Goal: Transaction & Acquisition: Purchase product/service

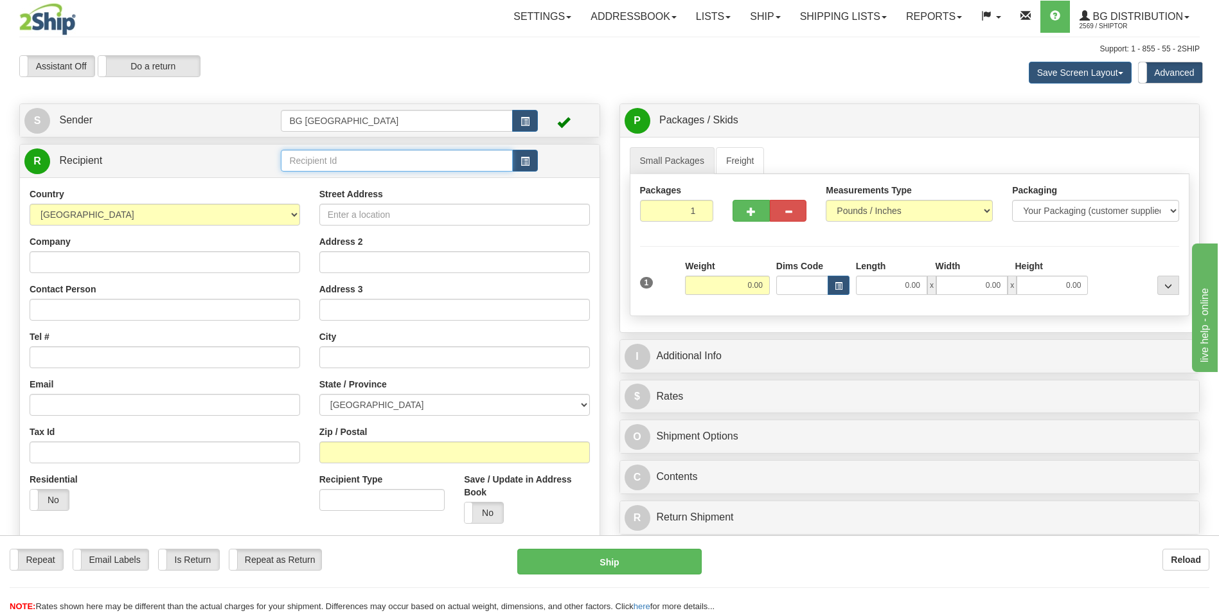
click at [317, 154] on input "text" at bounding box center [396, 161] width 231 height 22
click at [308, 169] on input "1055" at bounding box center [396, 161] width 231 height 22
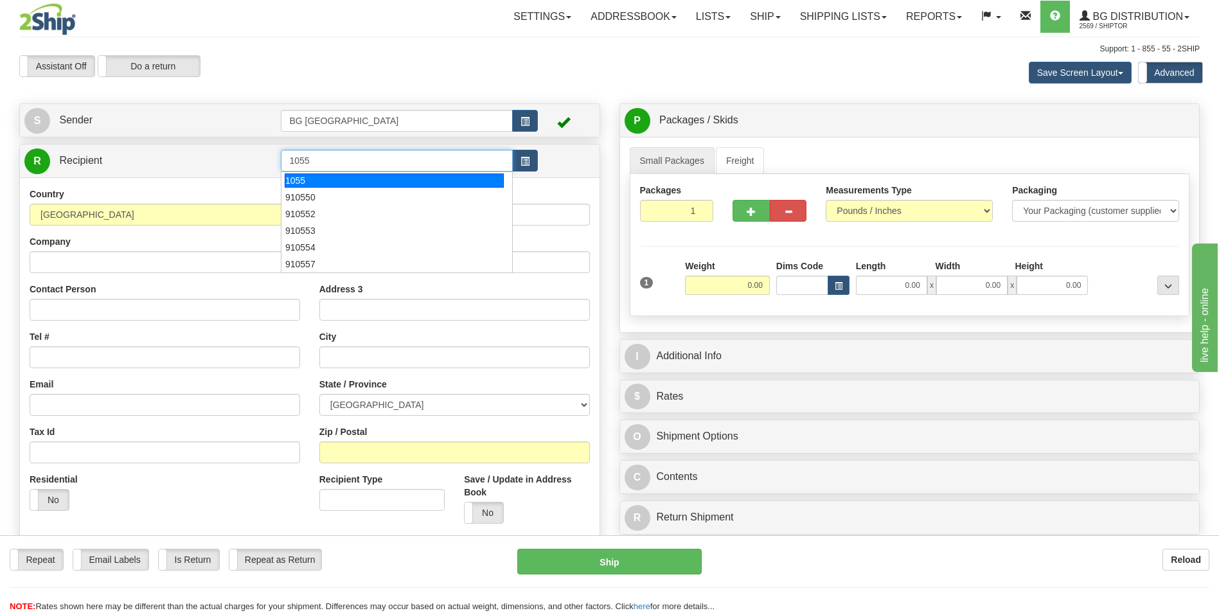
click at [305, 178] on div "1055" at bounding box center [394, 180] width 219 height 14
type input "1055"
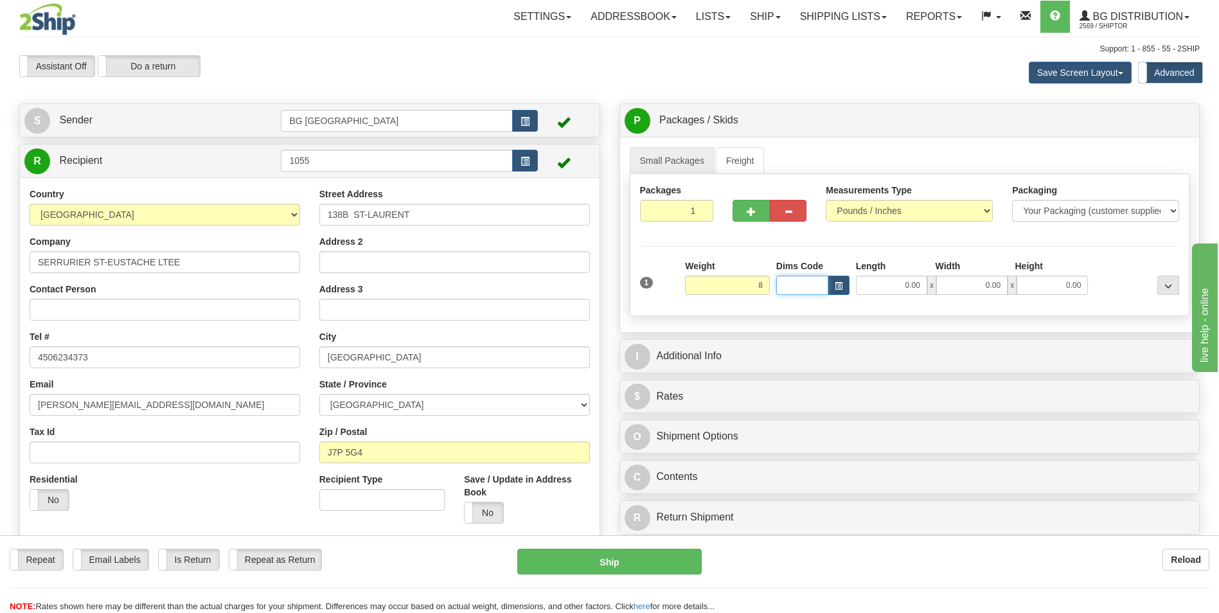
type input "8.00"
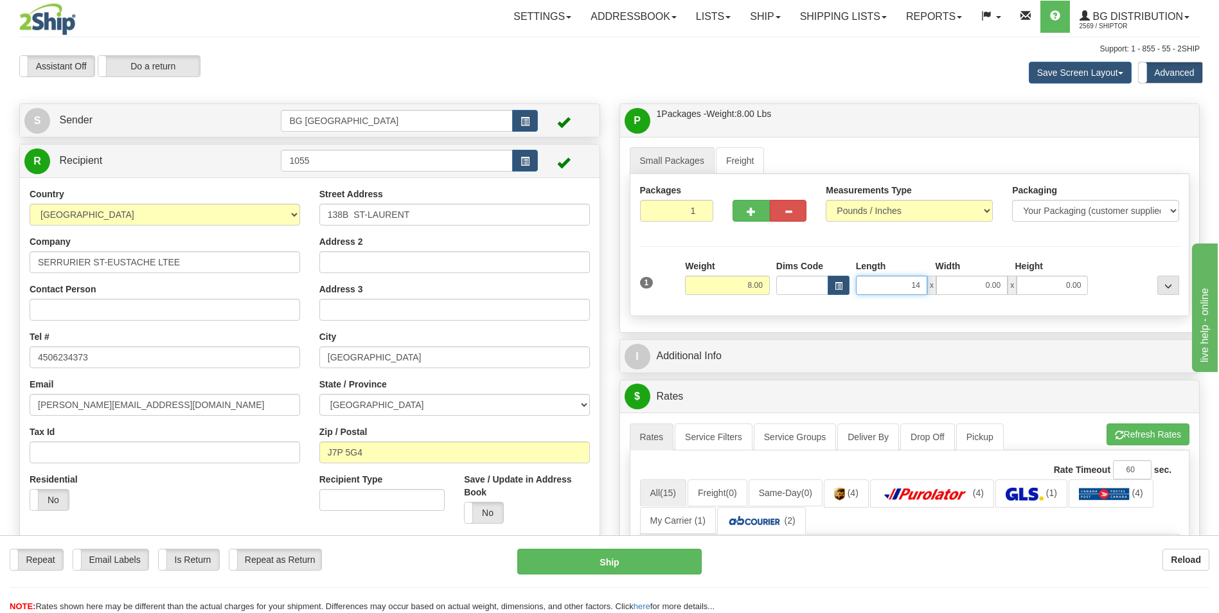
type input "14.00"
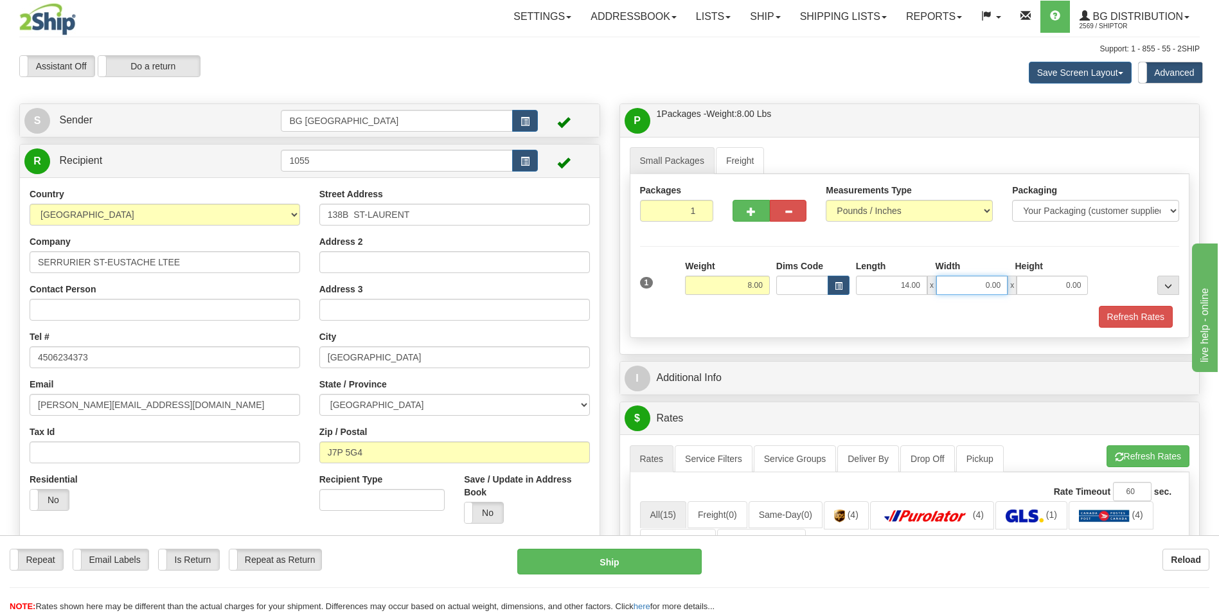
click at [967, 289] on input "0.00" at bounding box center [971, 285] width 71 height 19
type input "10.00"
type input "3.00"
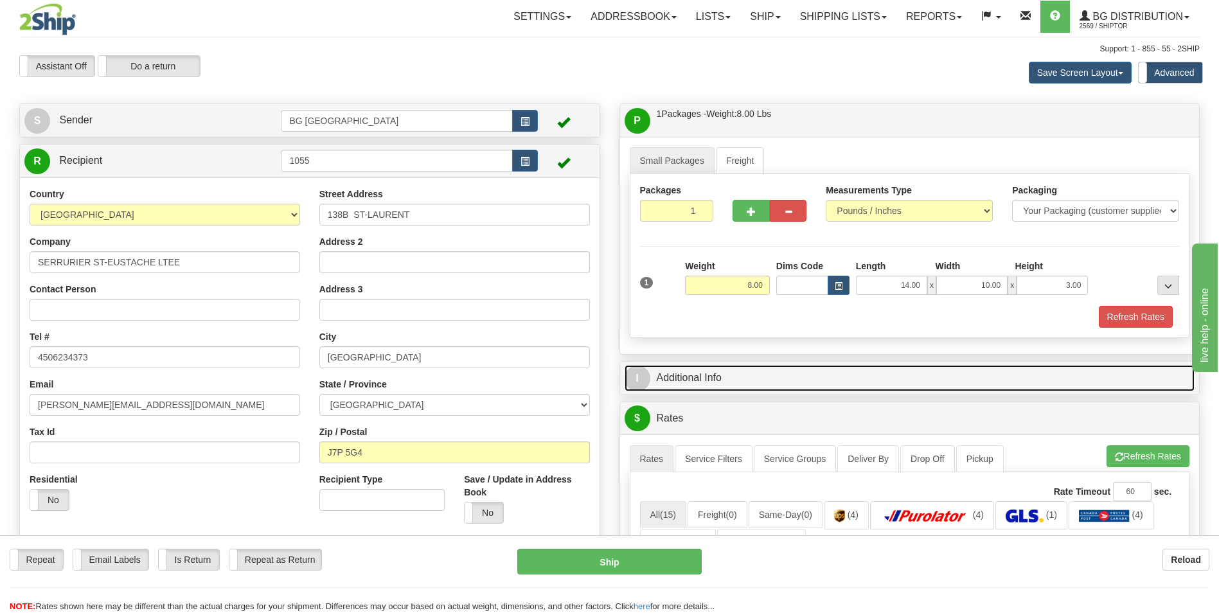
click at [848, 367] on link "I Additional Info" at bounding box center [910, 378] width 571 height 26
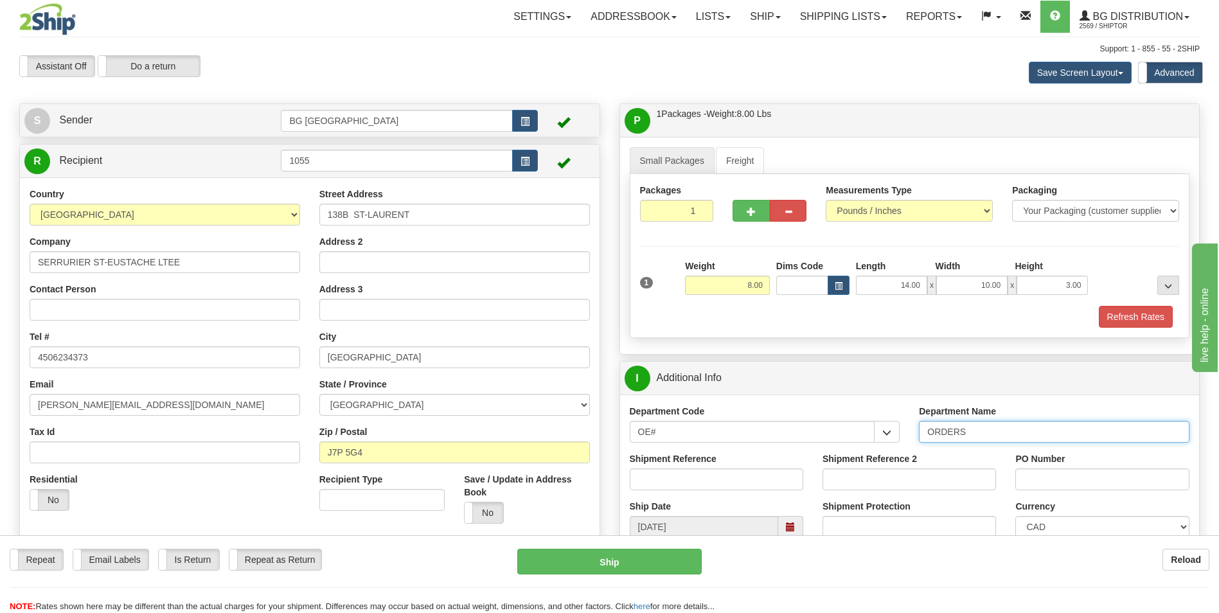
click at [987, 423] on input "ORDERS" at bounding box center [1054, 432] width 271 height 22
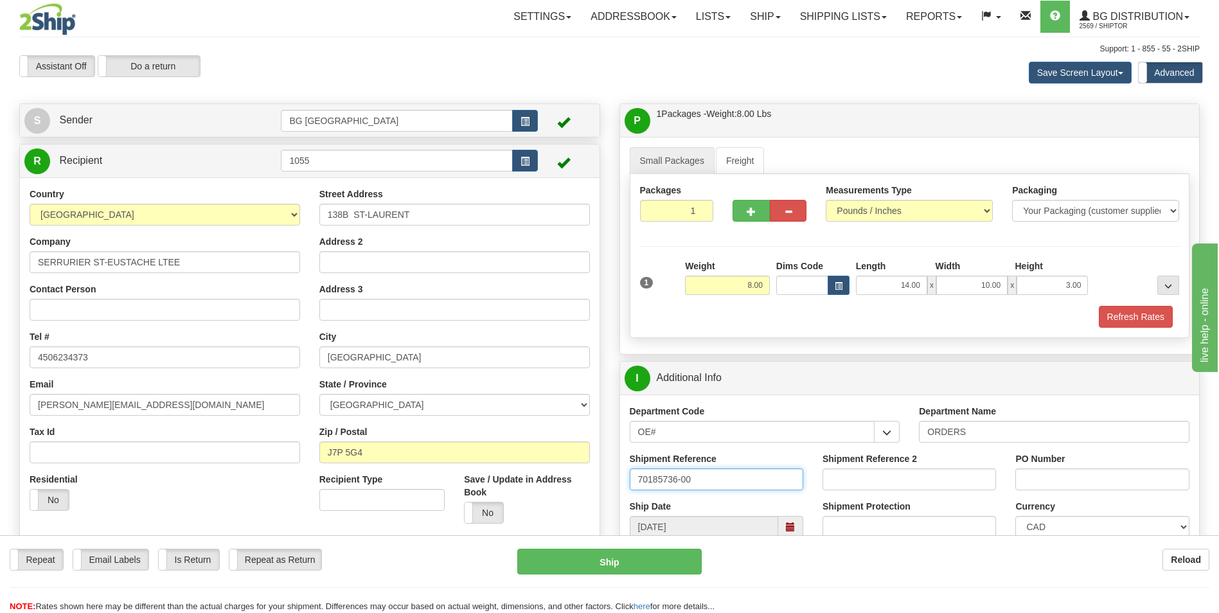
type input "70185736-00"
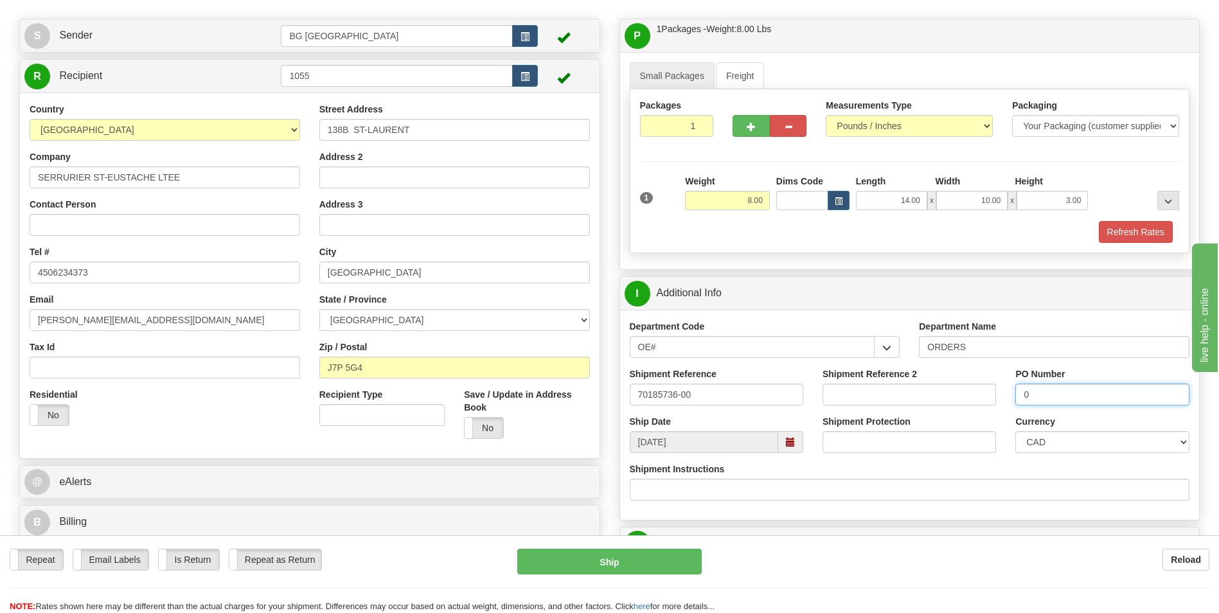
scroll to position [257, 0]
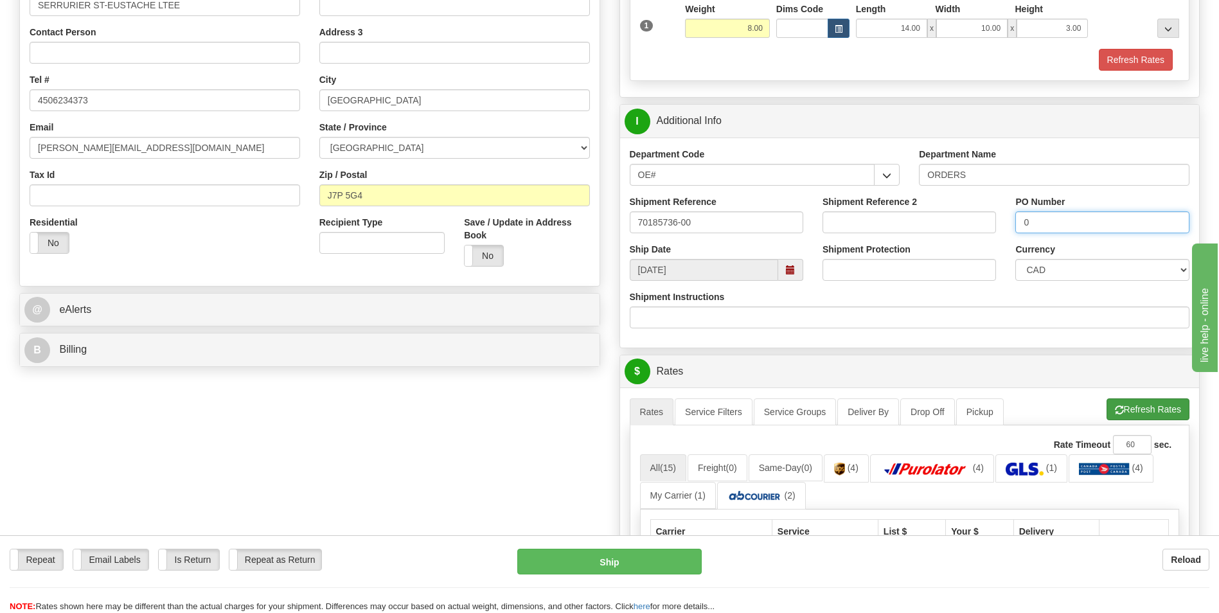
type input "0"
click at [1107, 406] on button "Refresh Rates" at bounding box center [1148, 409] width 83 height 22
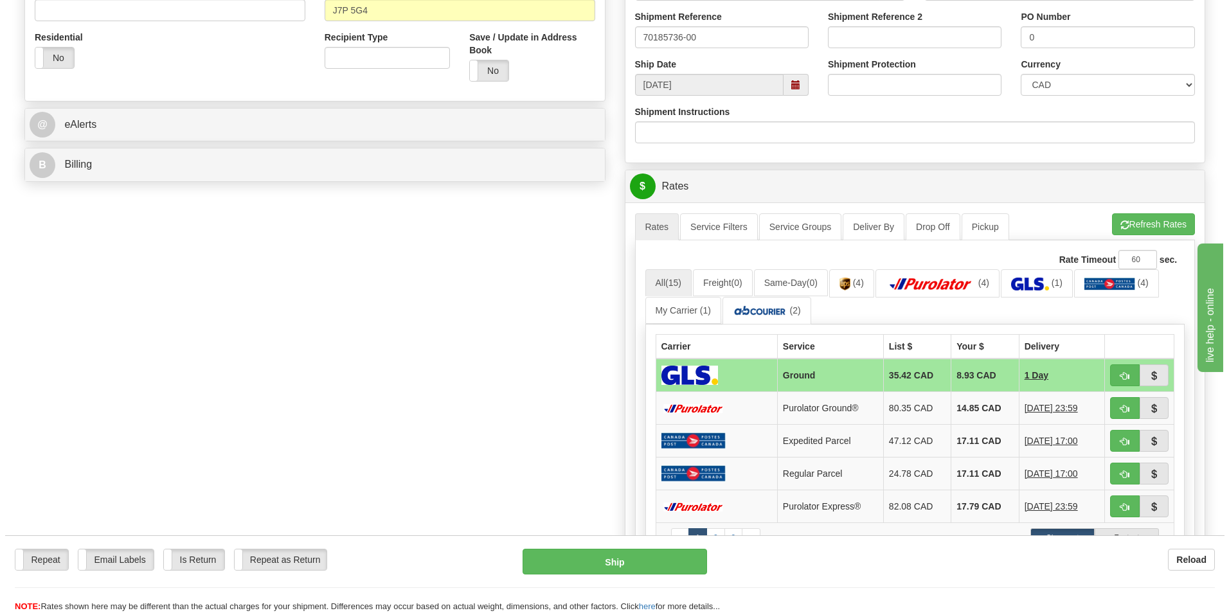
scroll to position [450, 0]
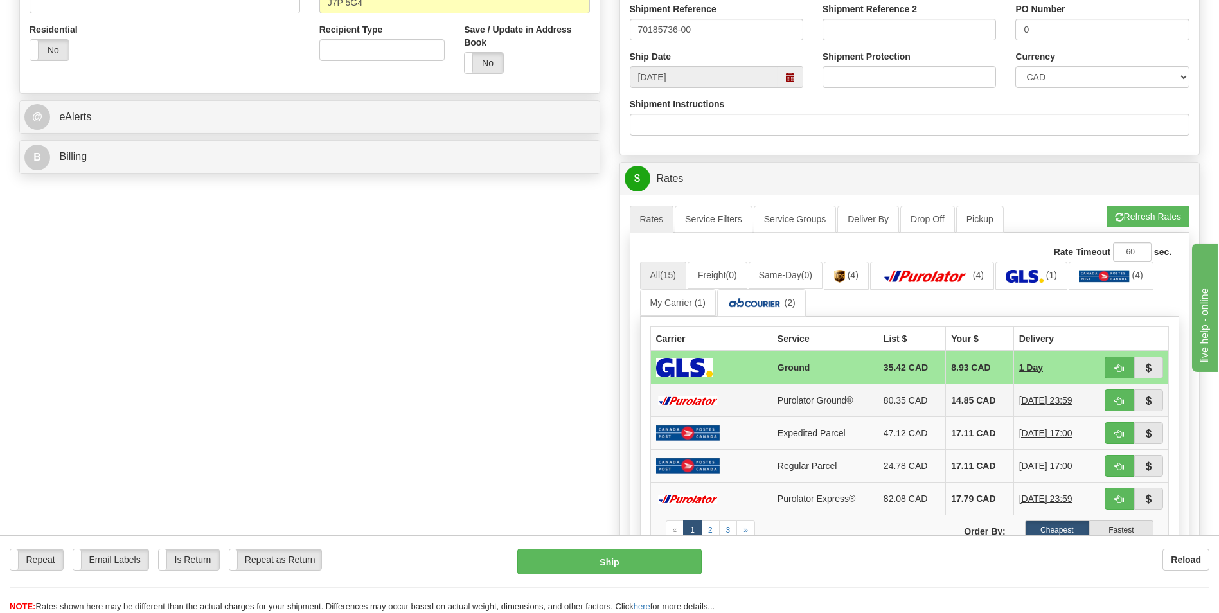
click at [946, 404] on td "14.85 CAD" at bounding box center [979, 400] width 67 height 33
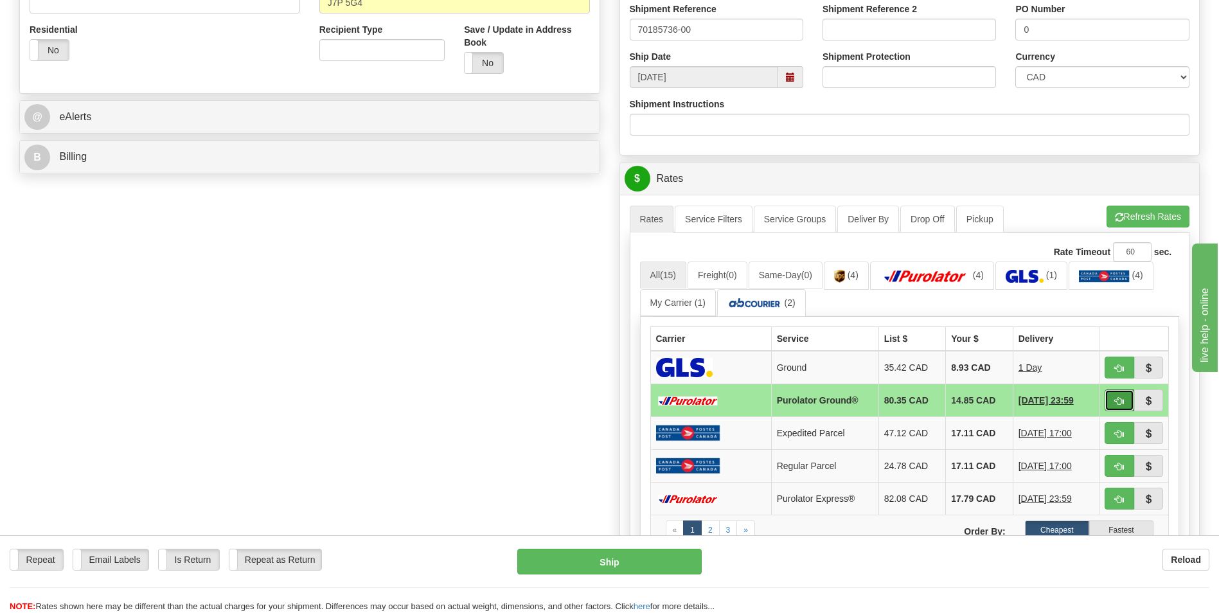
click at [1105, 400] on button "button" at bounding box center [1120, 400] width 30 height 22
type input "260"
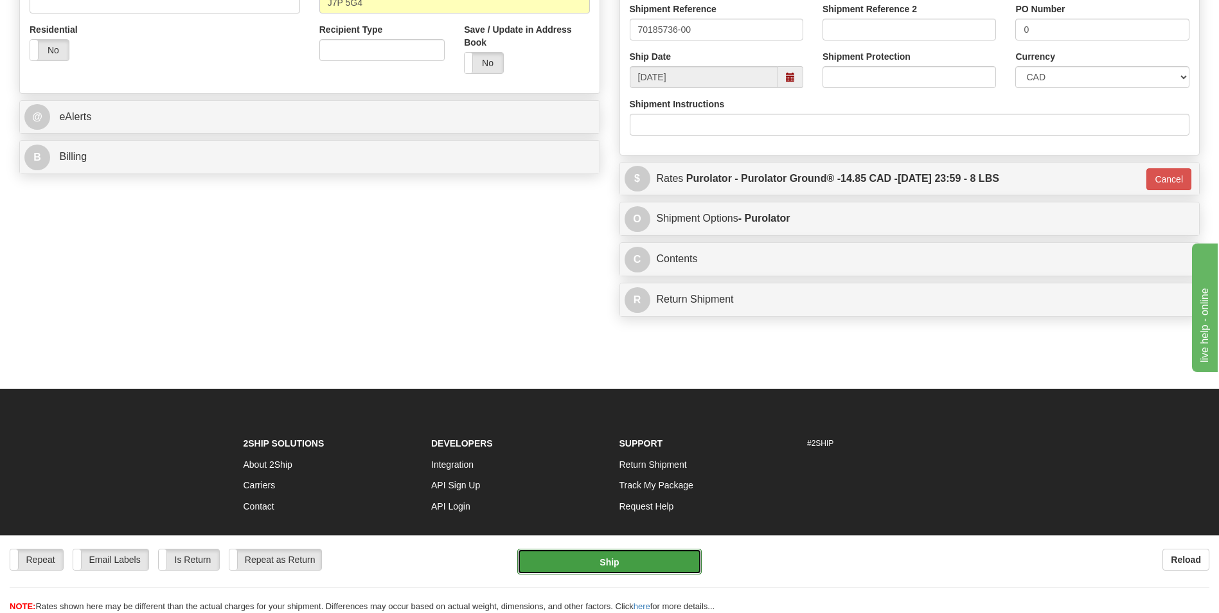
click at [632, 574] on button "Ship" at bounding box center [609, 562] width 184 height 26
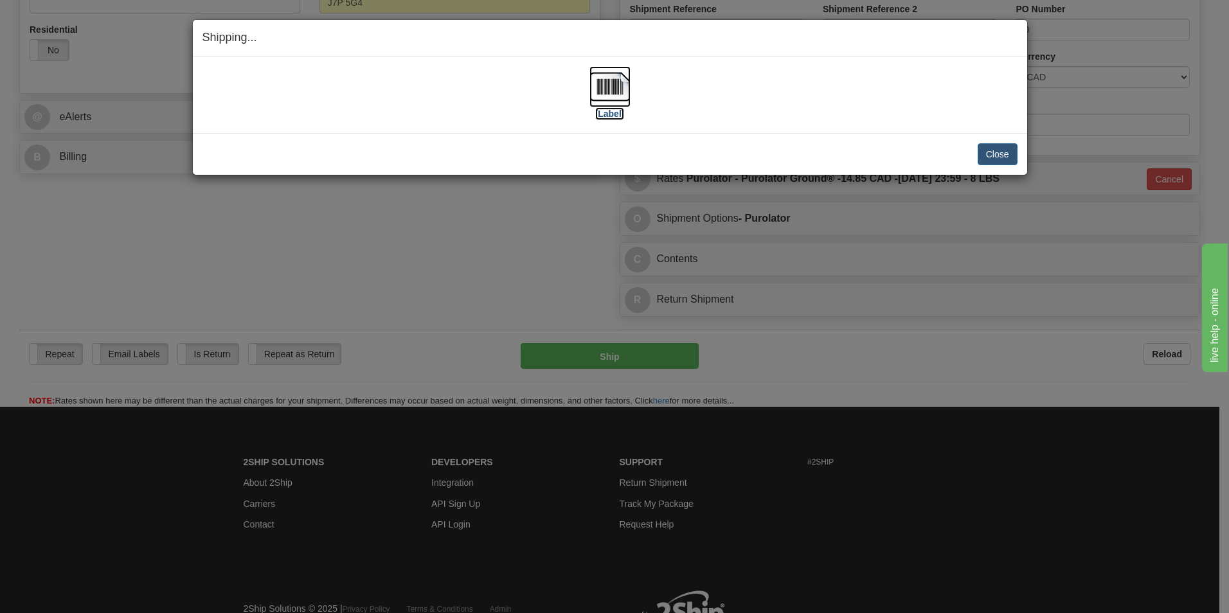
click at [608, 91] on img at bounding box center [609, 86] width 41 height 41
click at [1010, 154] on button "Close" at bounding box center [997, 154] width 40 height 22
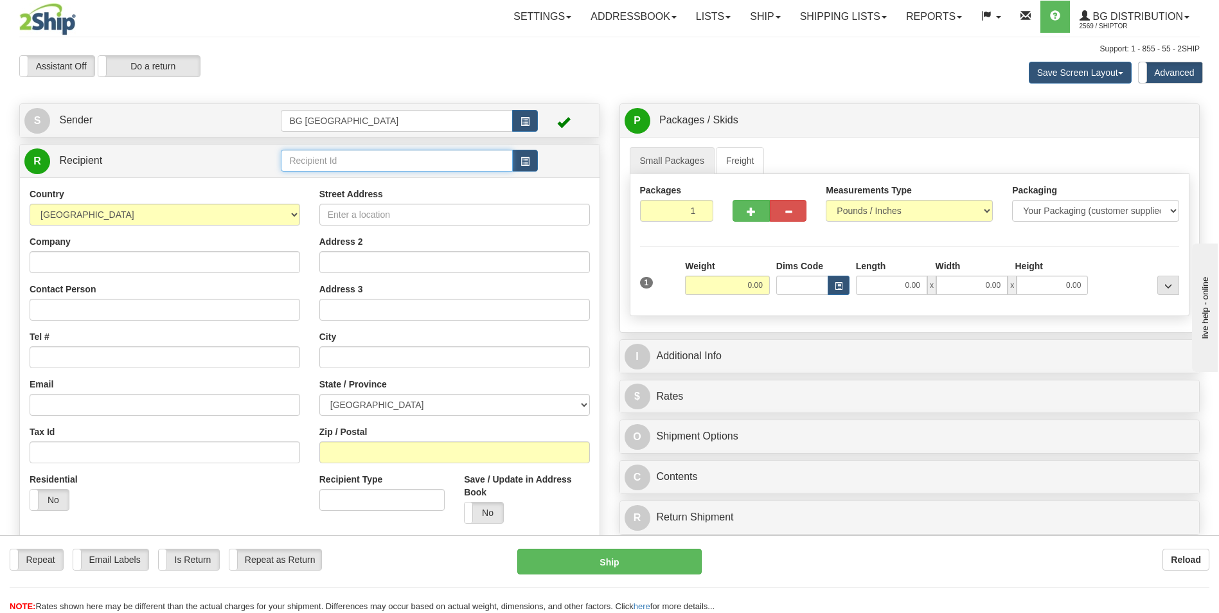
click at [357, 163] on input "text" at bounding box center [396, 161] width 231 height 22
click at [346, 175] on div "910641" at bounding box center [394, 180] width 219 height 14
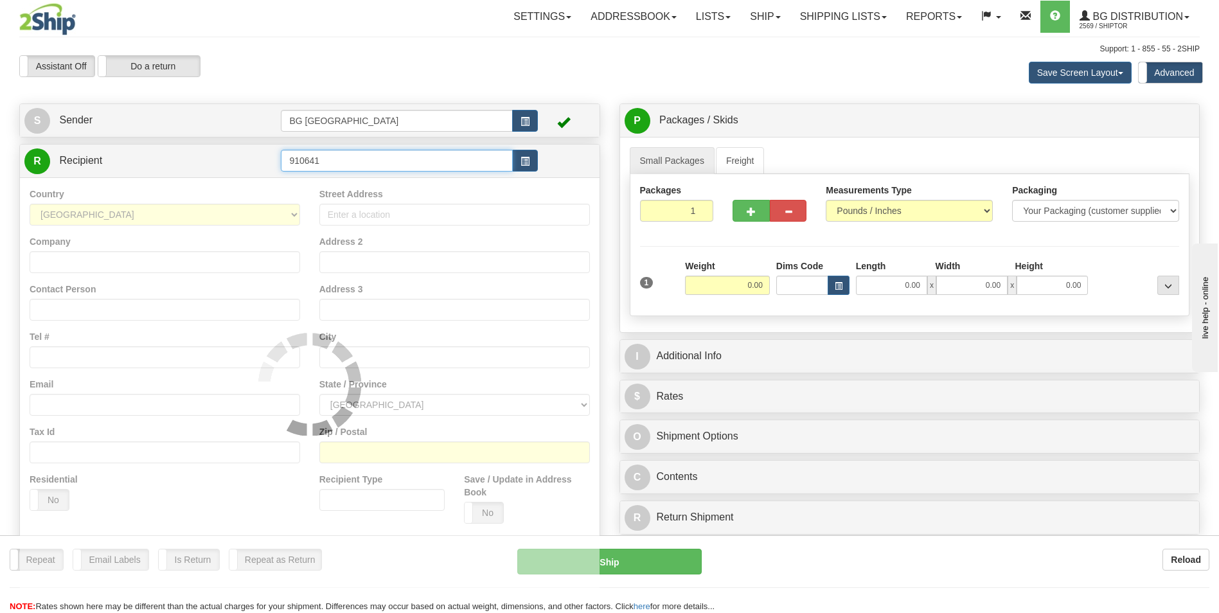
type input "910641"
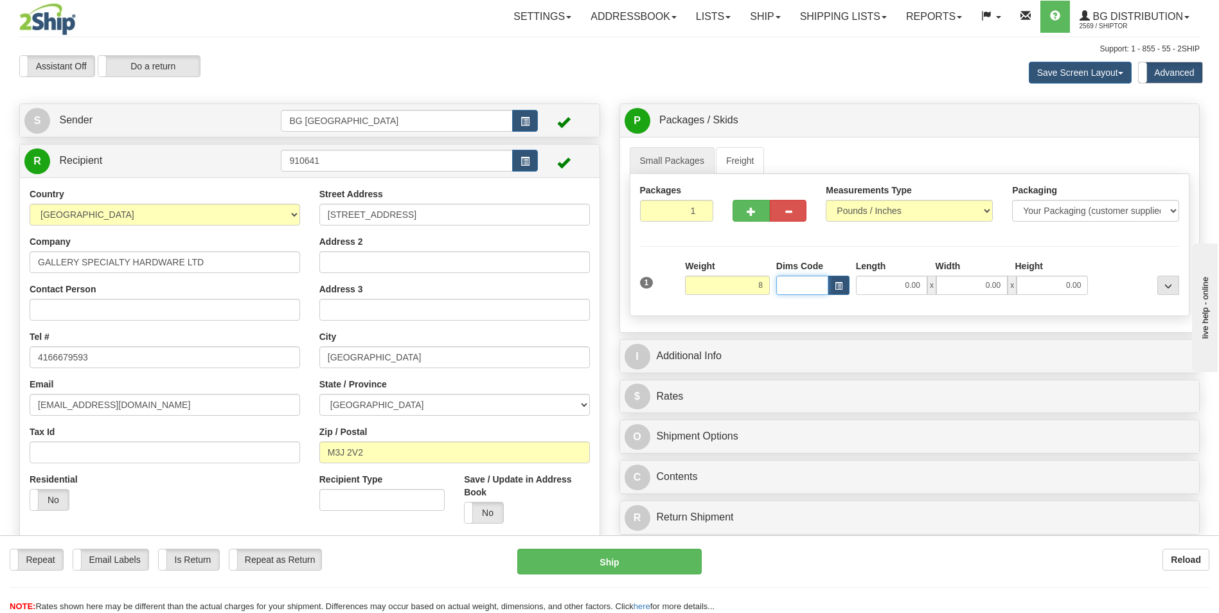
type input "8.00"
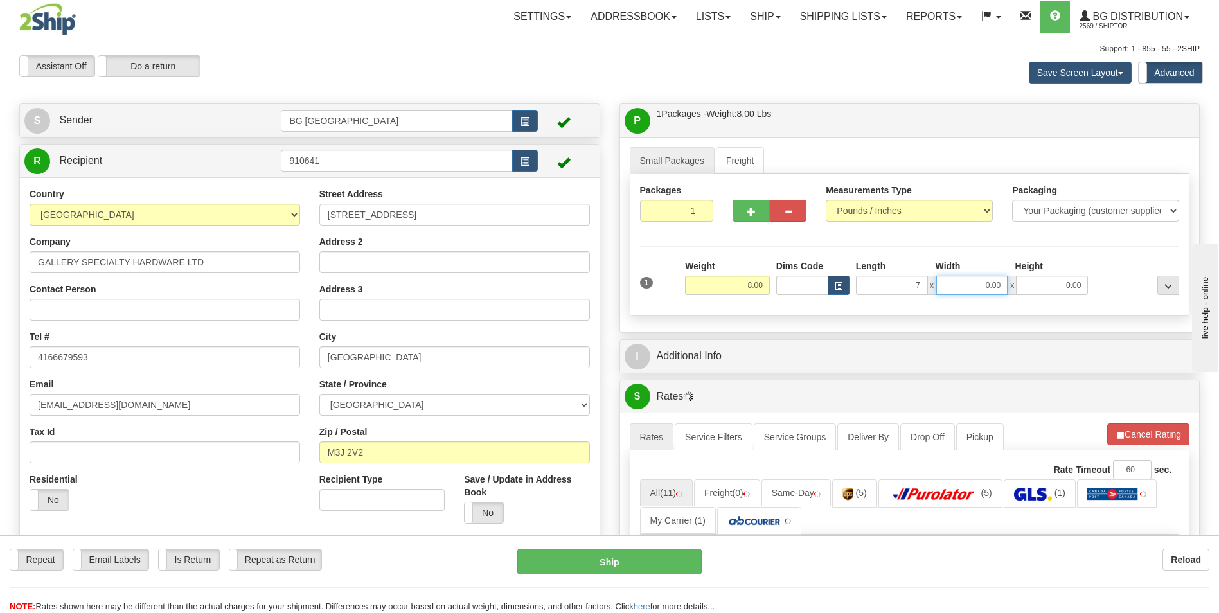
type input "7.00"
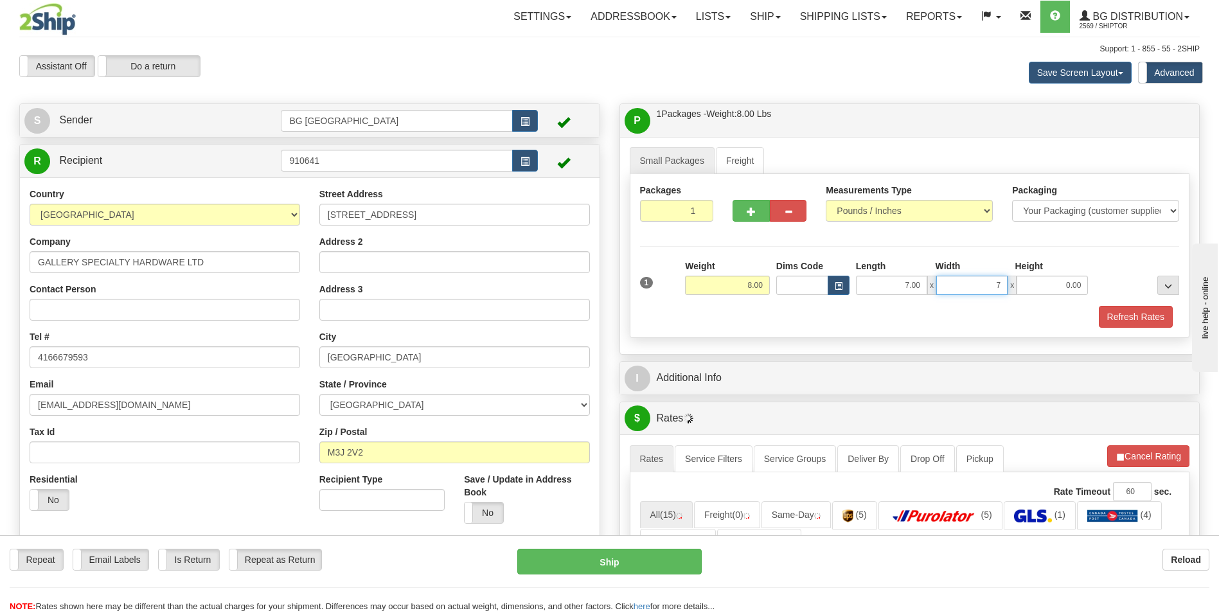
type input "7.00"
type input "6.00"
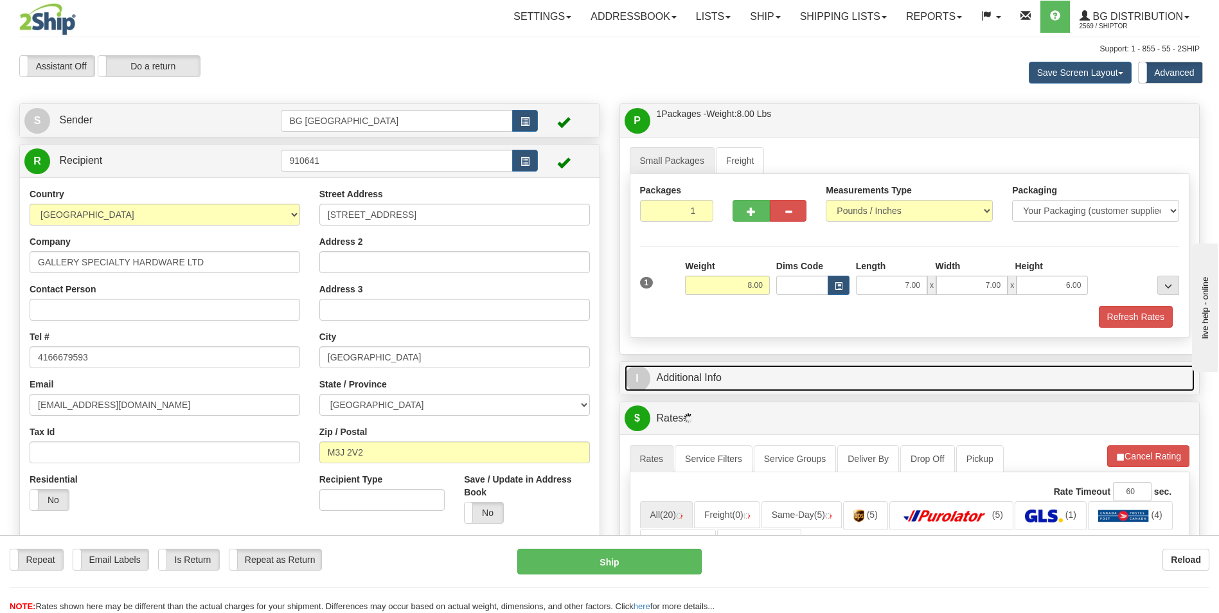
click at [742, 376] on link "I Additional Info" at bounding box center [910, 378] width 571 height 26
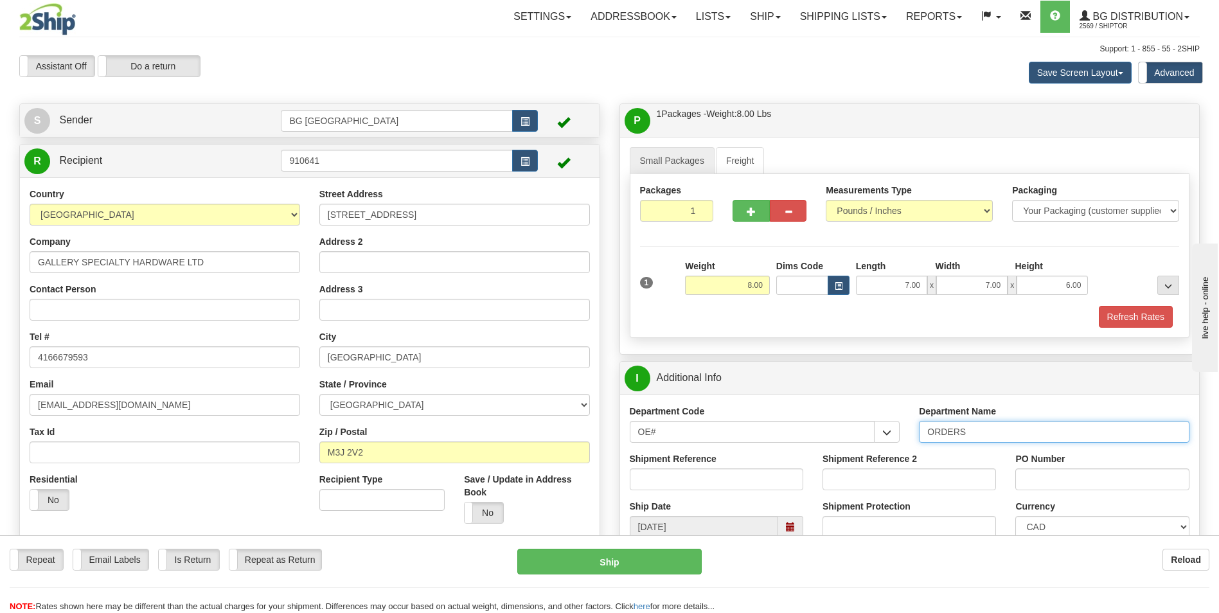
click at [994, 431] on input "ORDERS" at bounding box center [1054, 432] width 271 height 22
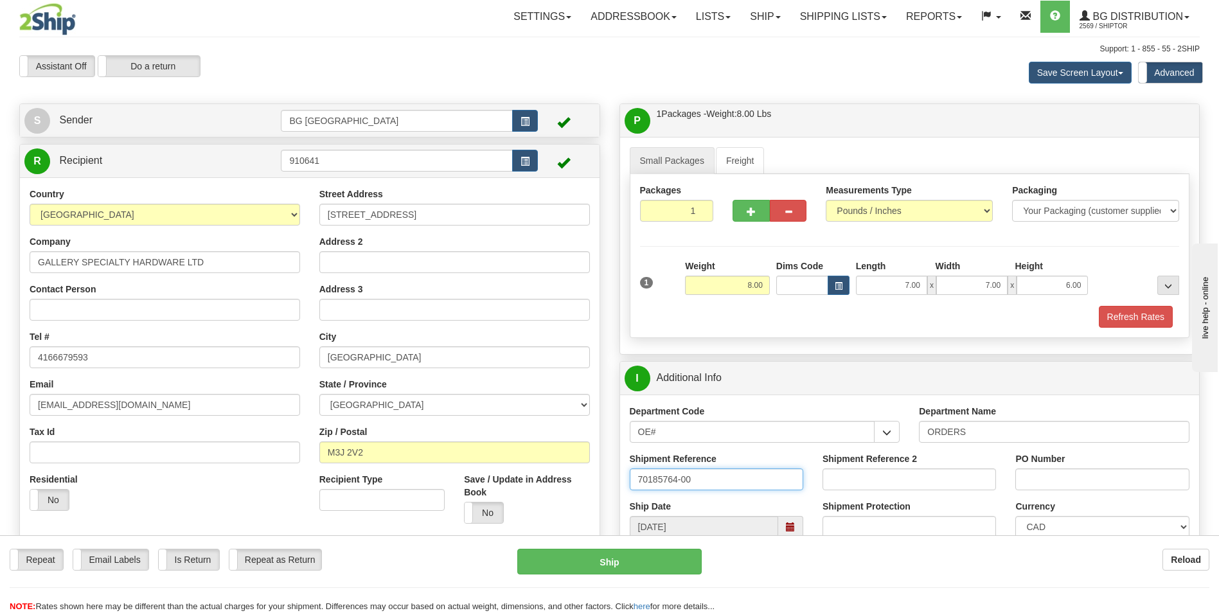
type input "70185764-00"
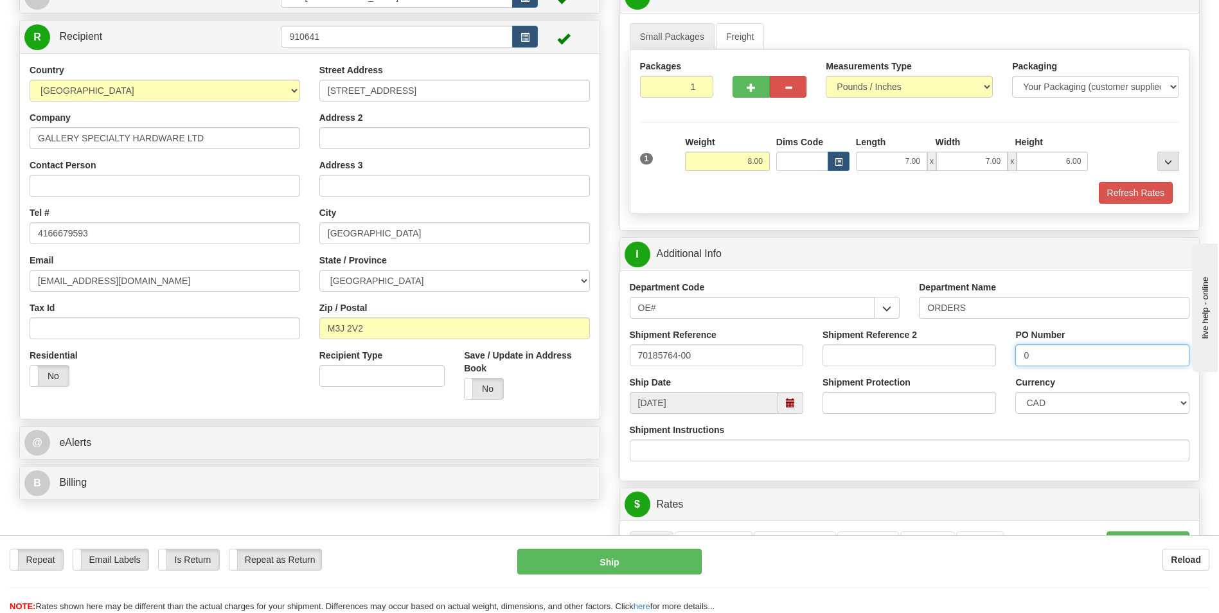
scroll to position [257, 0]
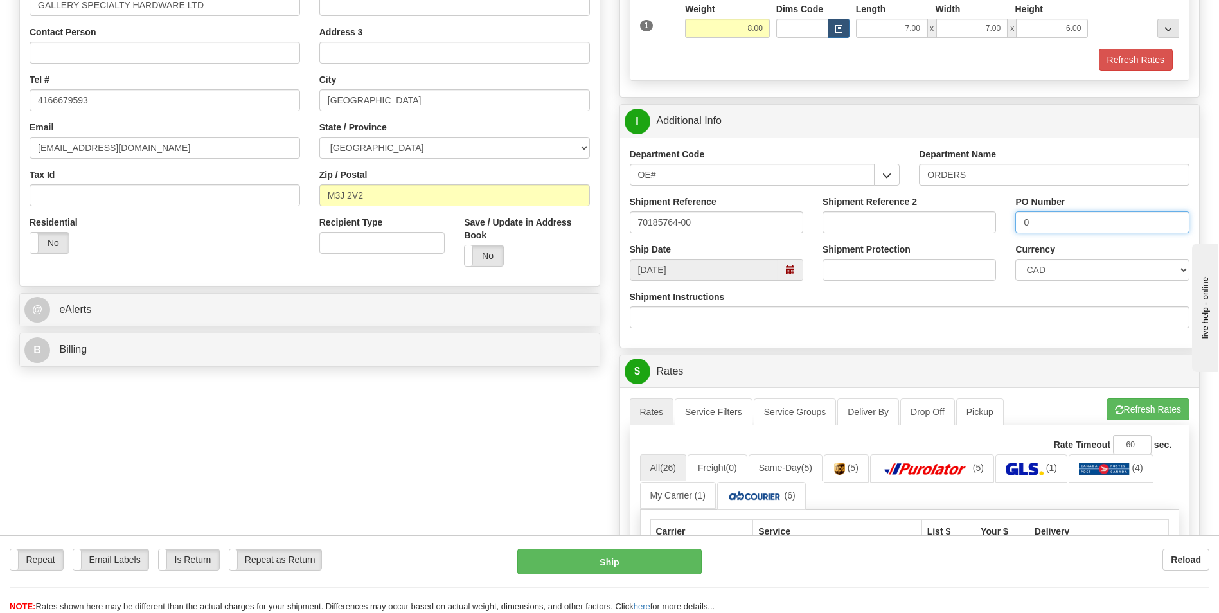
type input "0"
click at [1099, 411] on ul "Rates Service Filters Service Groups Deliver By Drop Off Pickup Refresh Rates C…" at bounding box center [910, 411] width 560 height 27
click at [1107, 409] on button "Refresh Rates" at bounding box center [1148, 409] width 83 height 22
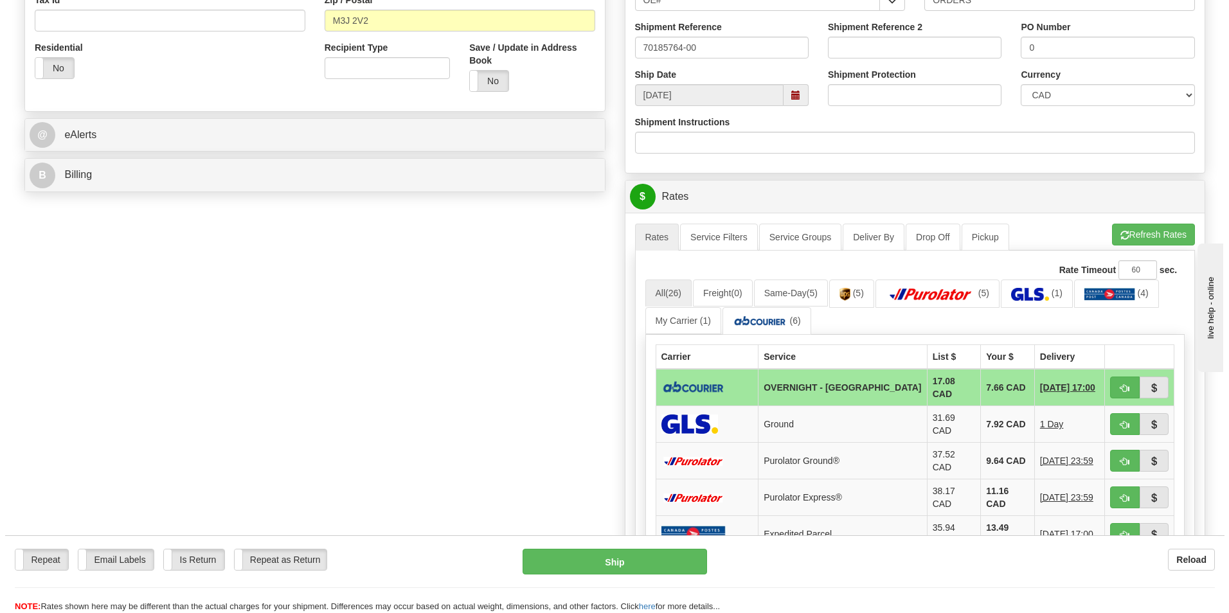
scroll to position [450, 0]
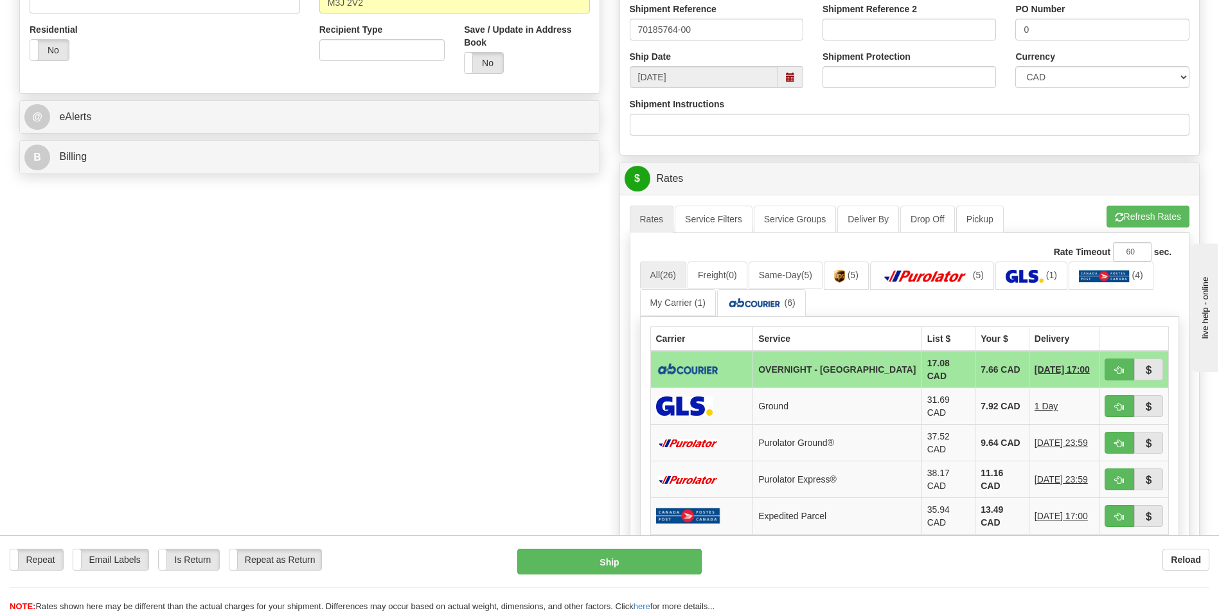
click at [982, 369] on td "7.66 CAD" at bounding box center [1002, 369] width 54 height 37
click at [1120, 376] on button "button" at bounding box center [1120, 370] width 30 height 22
type input "4"
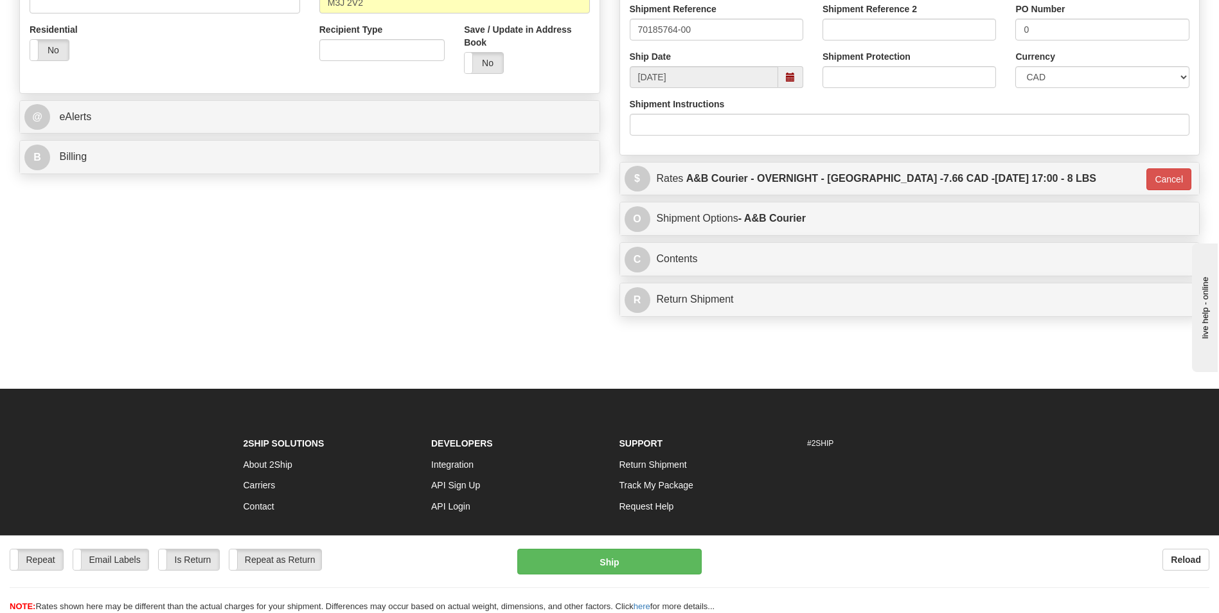
click at [614, 548] on div "Repeat Repeat Email Labels Email Labels Edit Is Return Is Return Repeat as Retu…" at bounding box center [609, 574] width 1219 height 78
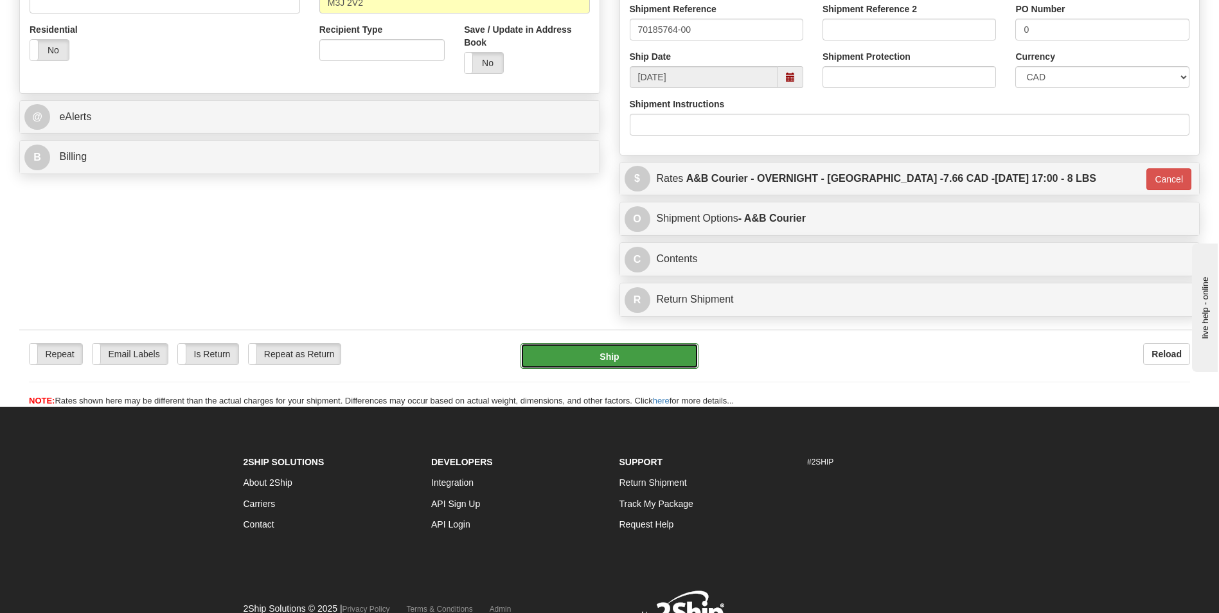
click at [599, 364] on button "Ship" at bounding box center [608, 356] width 177 height 26
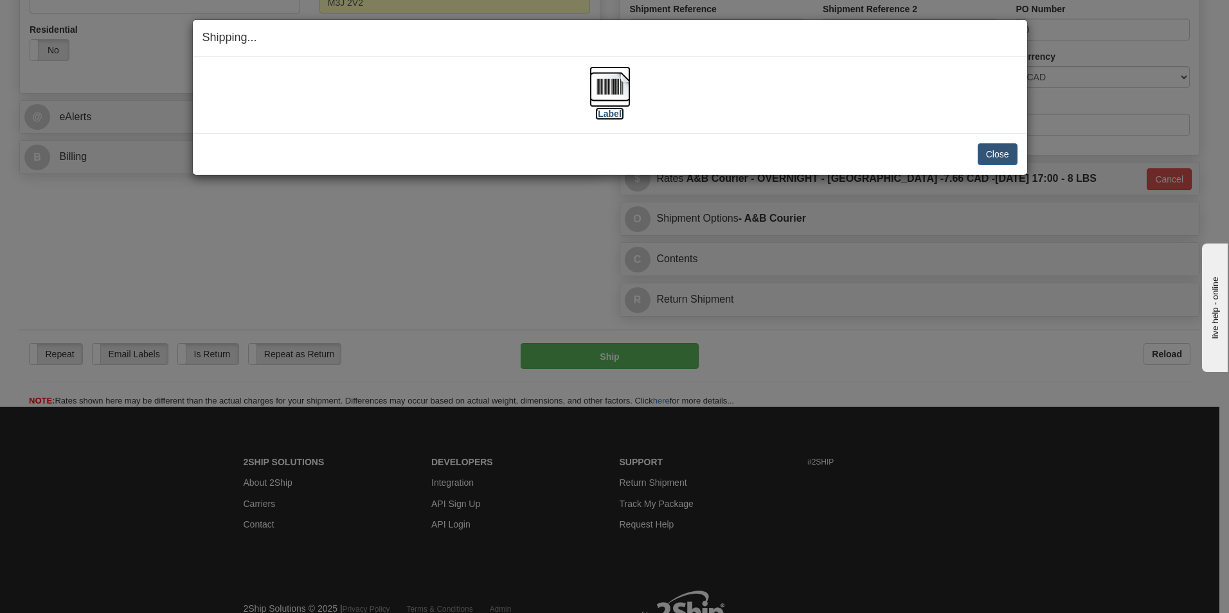
click at [623, 75] on img at bounding box center [609, 86] width 41 height 41
click at [998, 158] on button "Close" at bounding box center [997, 154] width 40 height 22
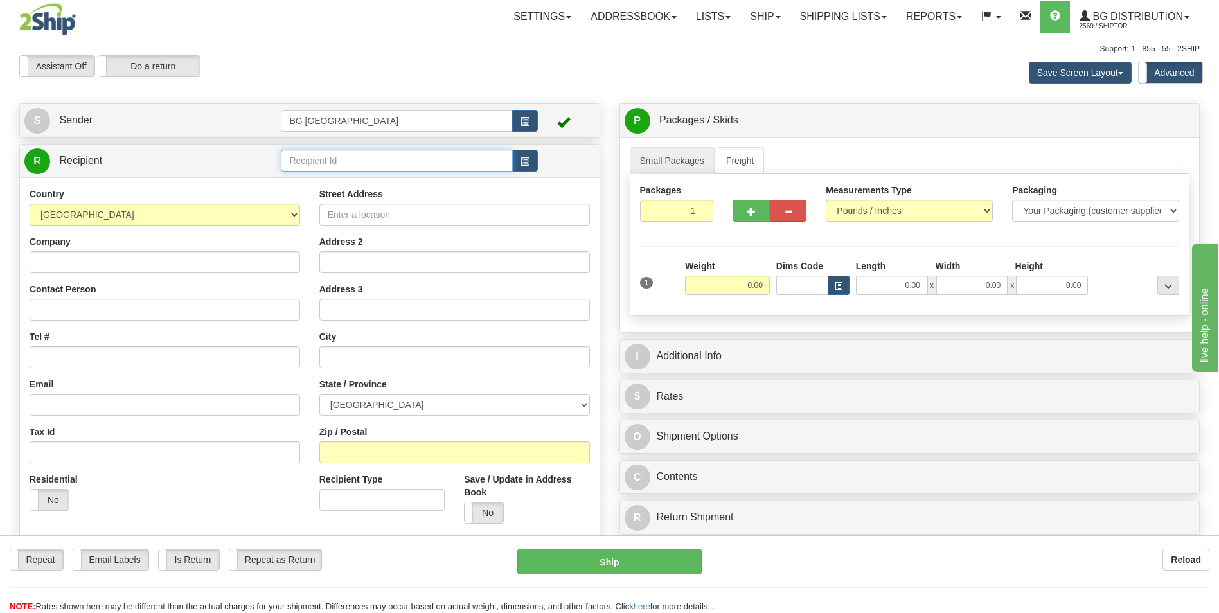
click at [391, 166] on input "text" at bounding box center [396, 161] width 231 height 22
click at [368, 174] on div "60018" at bounding box center [394, 180] width 219 height 14
type input "60018"
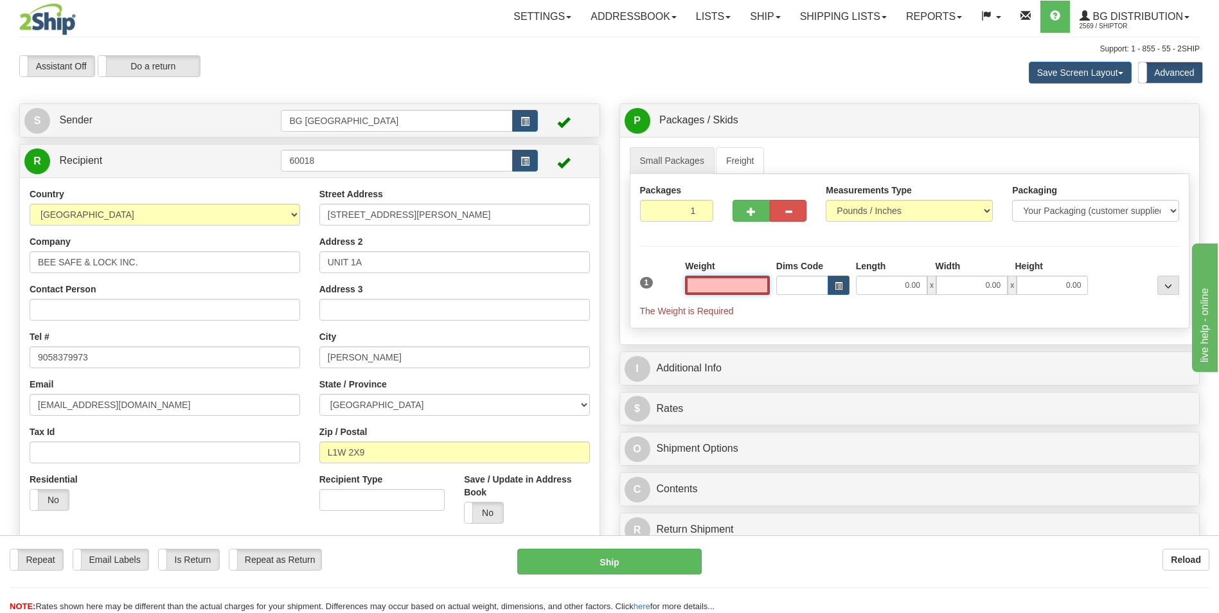
type input "3"
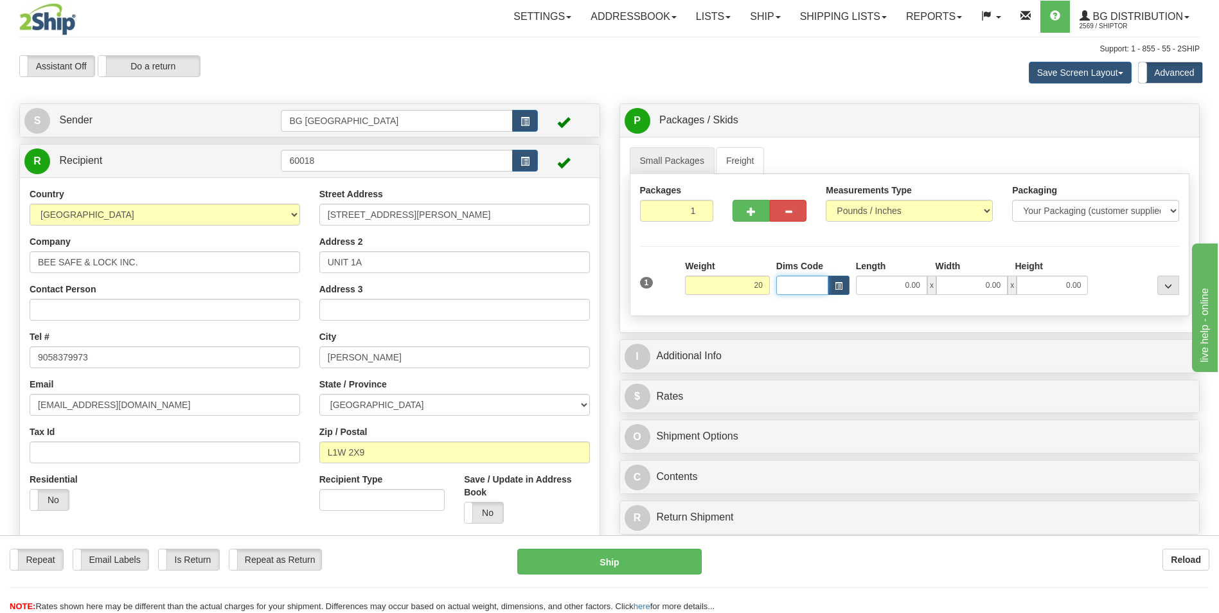
type input "20.00"
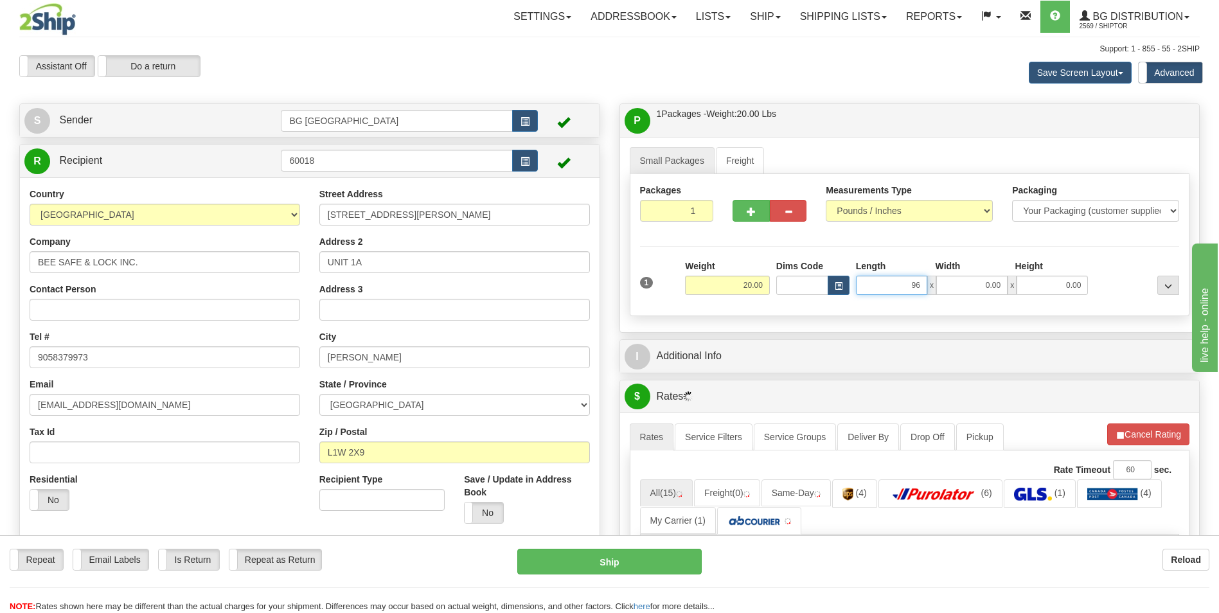
type input "96.00"
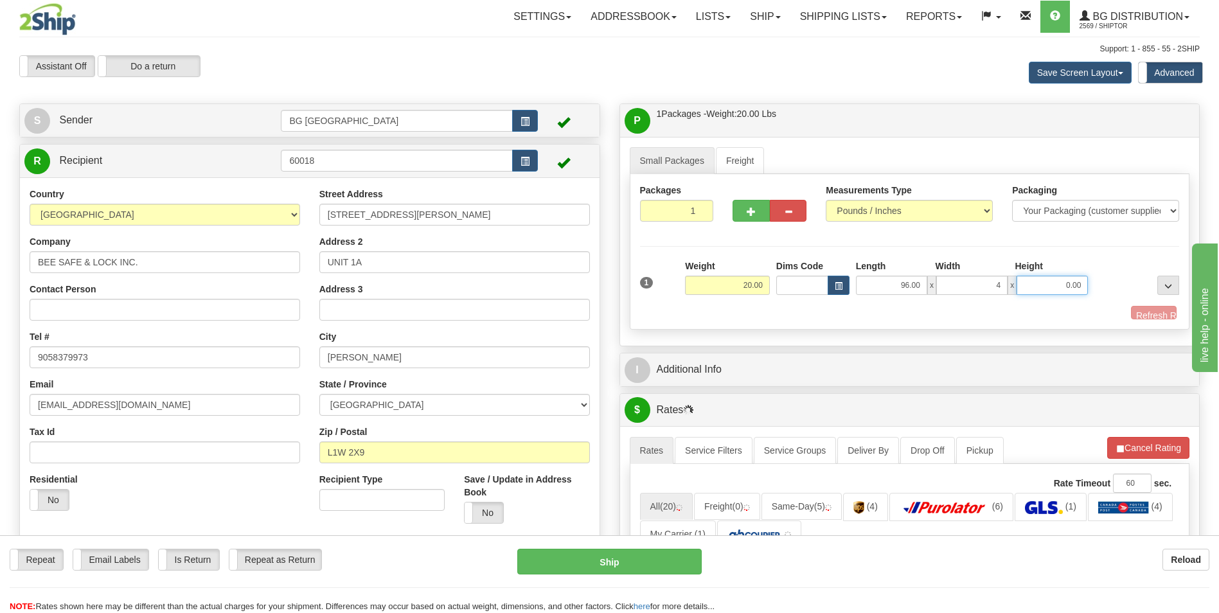
type input "4.00"
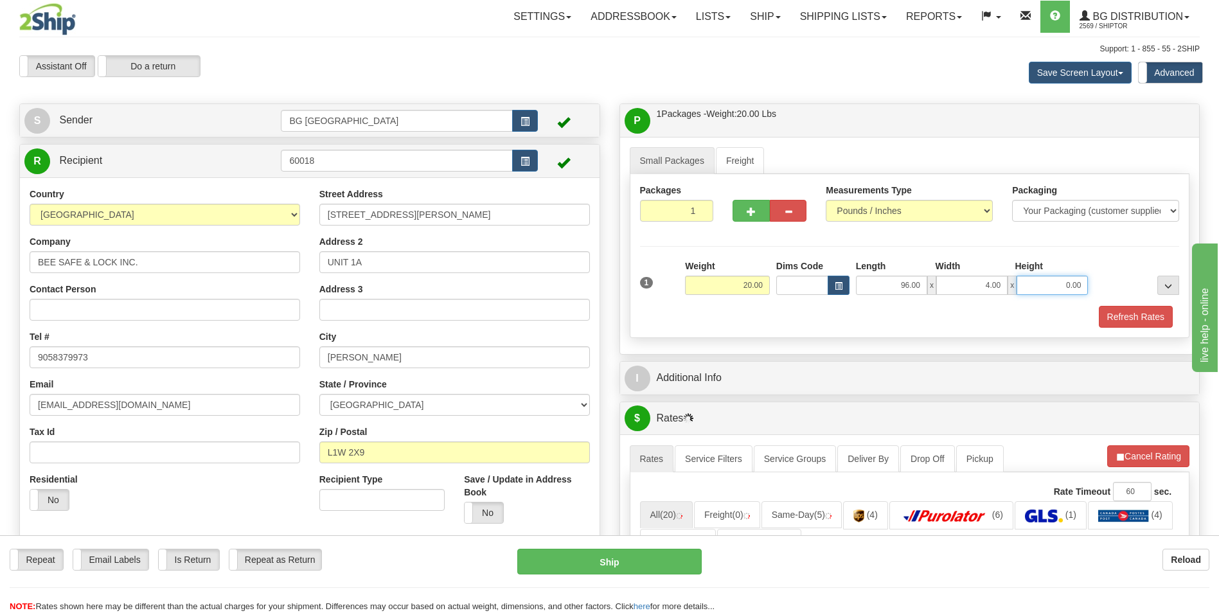
type input "3"
type input "4.00"
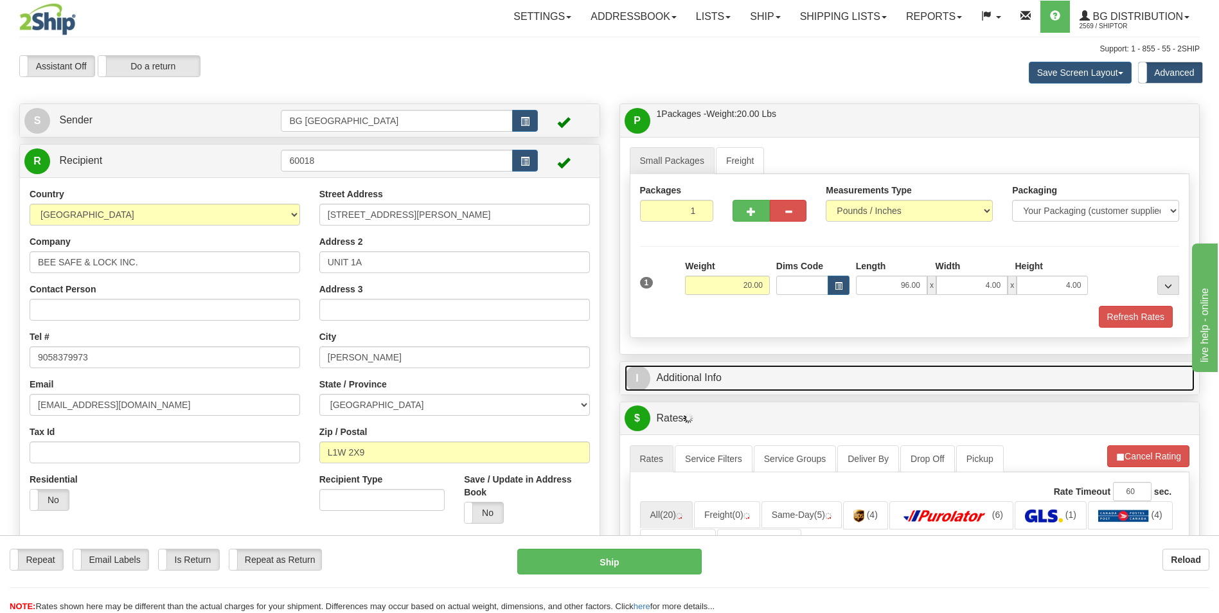
click at [706, 377] on link "I Additional Info" at bounding box center [910, 378] width 571 height 26
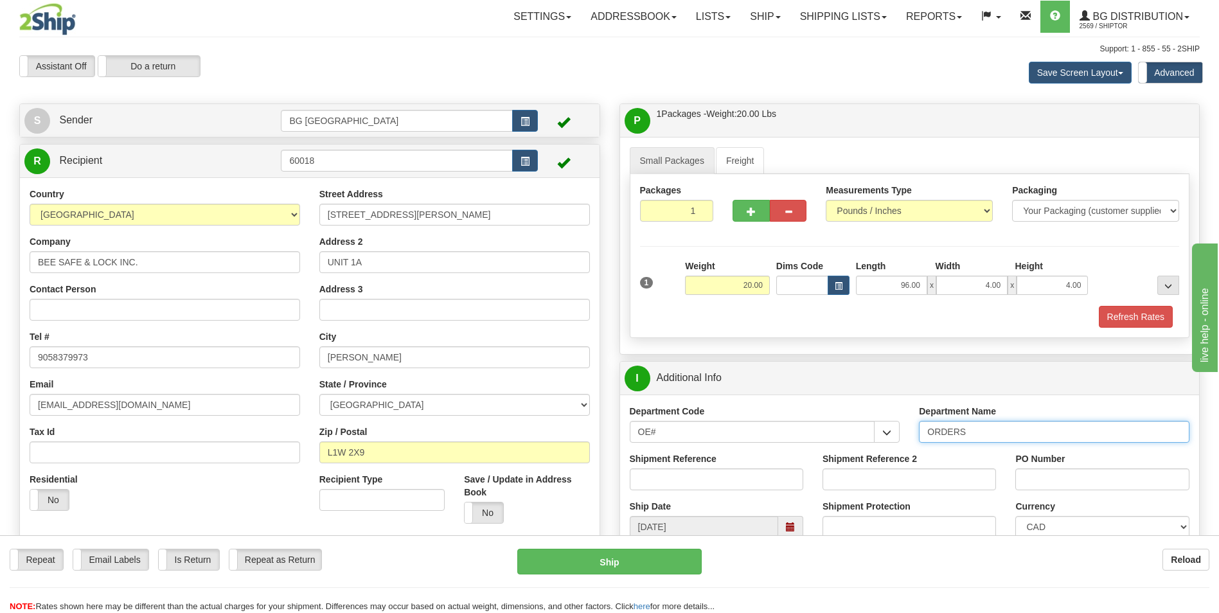
click at [1048, 433] on input "ORDERS" at bounding box center [1054, 432] width 271 height 22
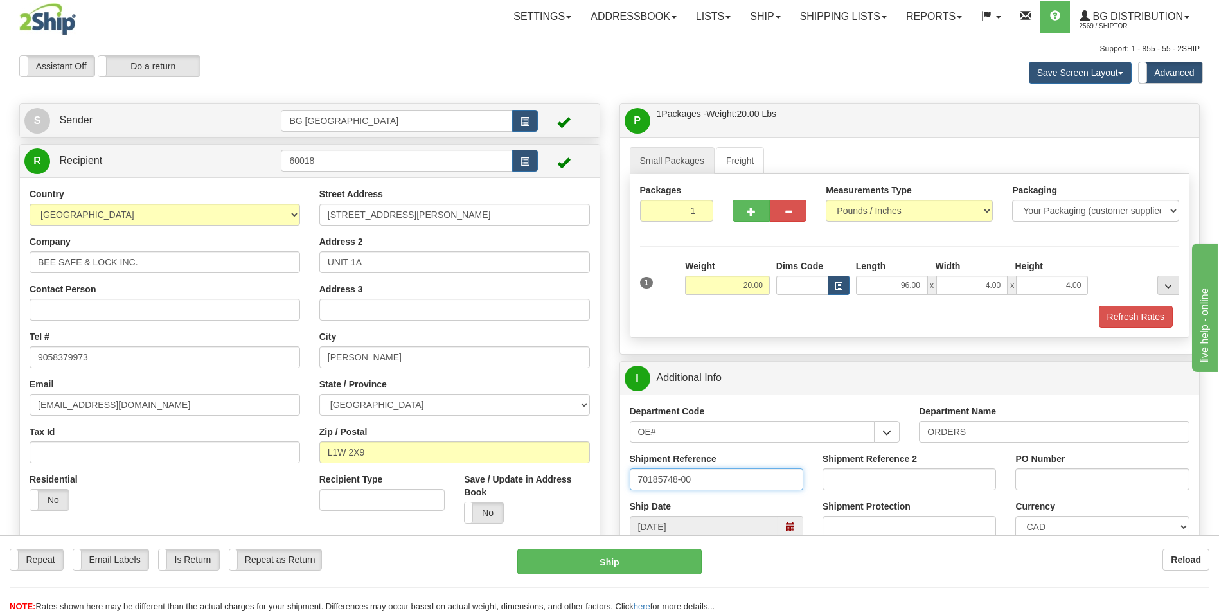
type input "70185748-00"
click at [1021, 486] on input "PO Number" at bounding box center [1101, 479] width 173 height 22
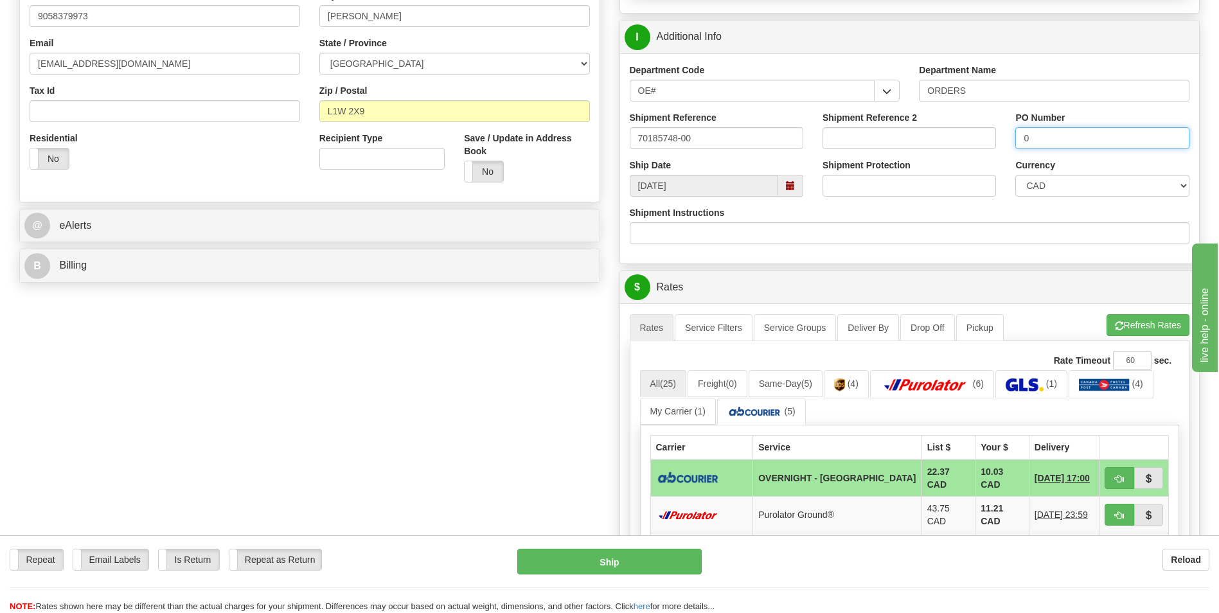
scroll to position [514, 0]
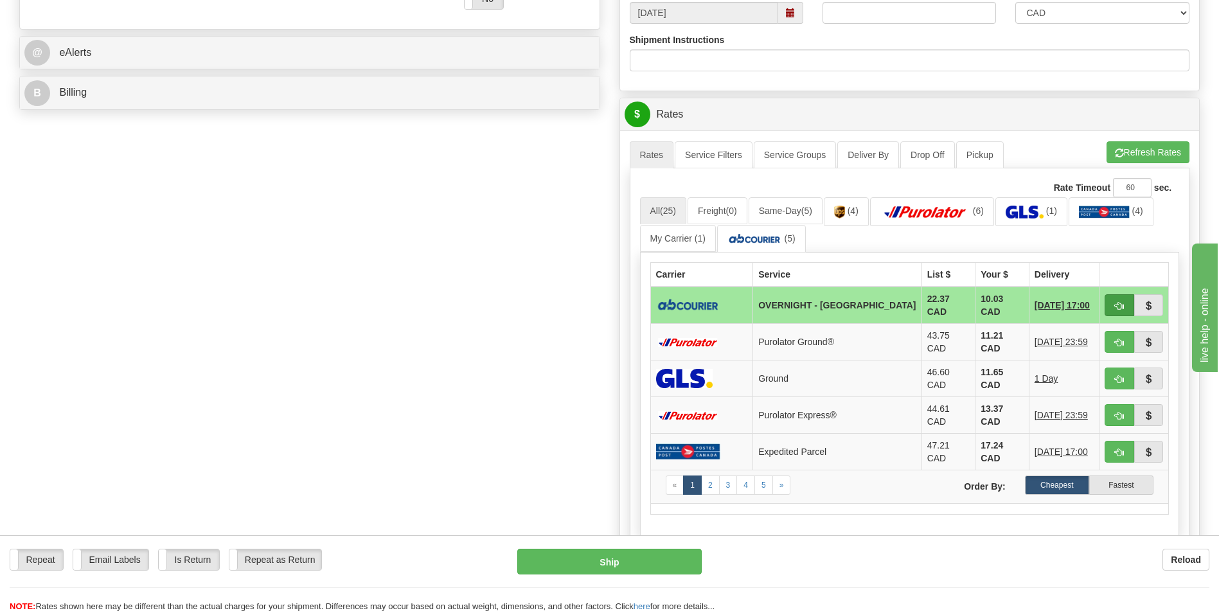
type input "0"
click at [1120, 305] on span "button" at bounding box center [1119, 306] width 9 height 8
type input "4"
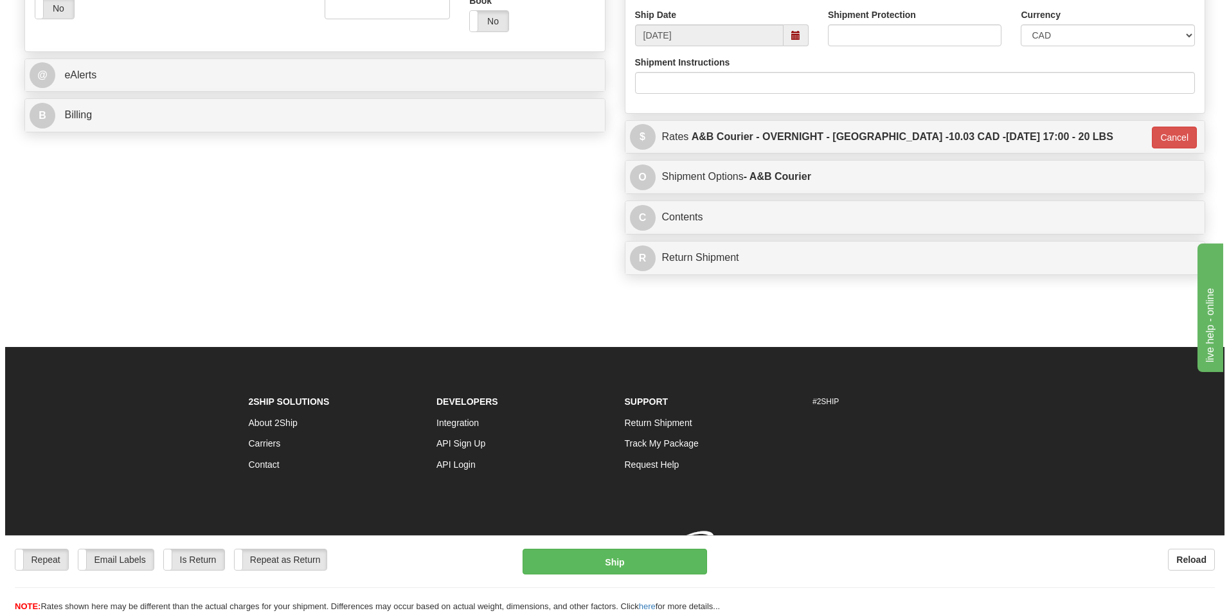
scroll to position [509, 0]
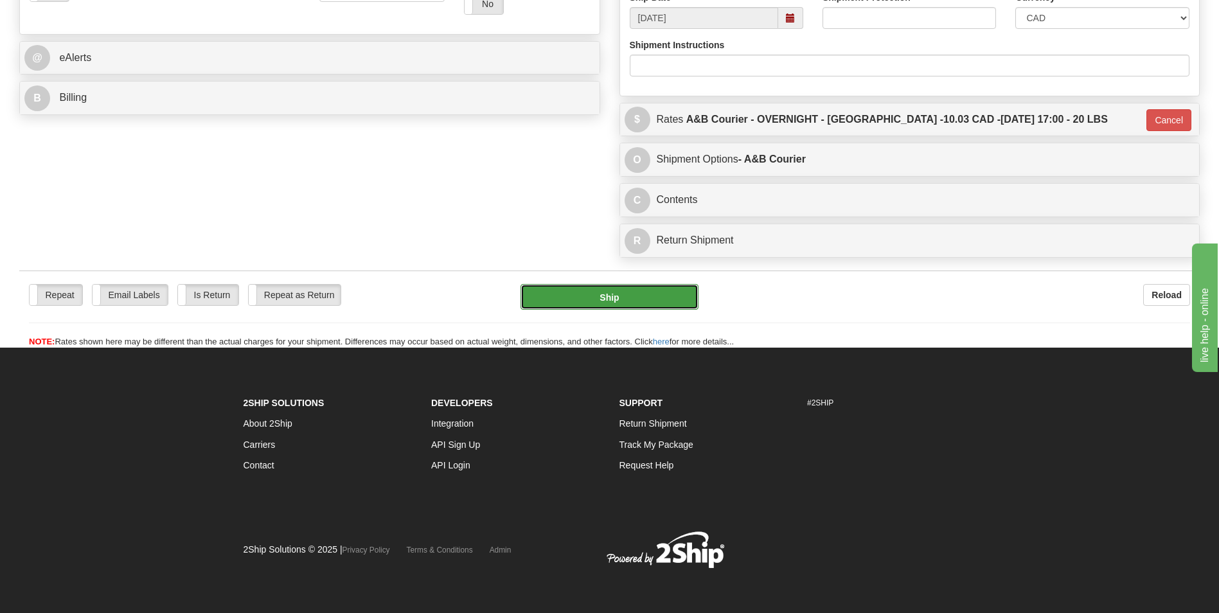
click at [582, 293] on button "Ship" at bounding box center [608, 297] width 177 height 26
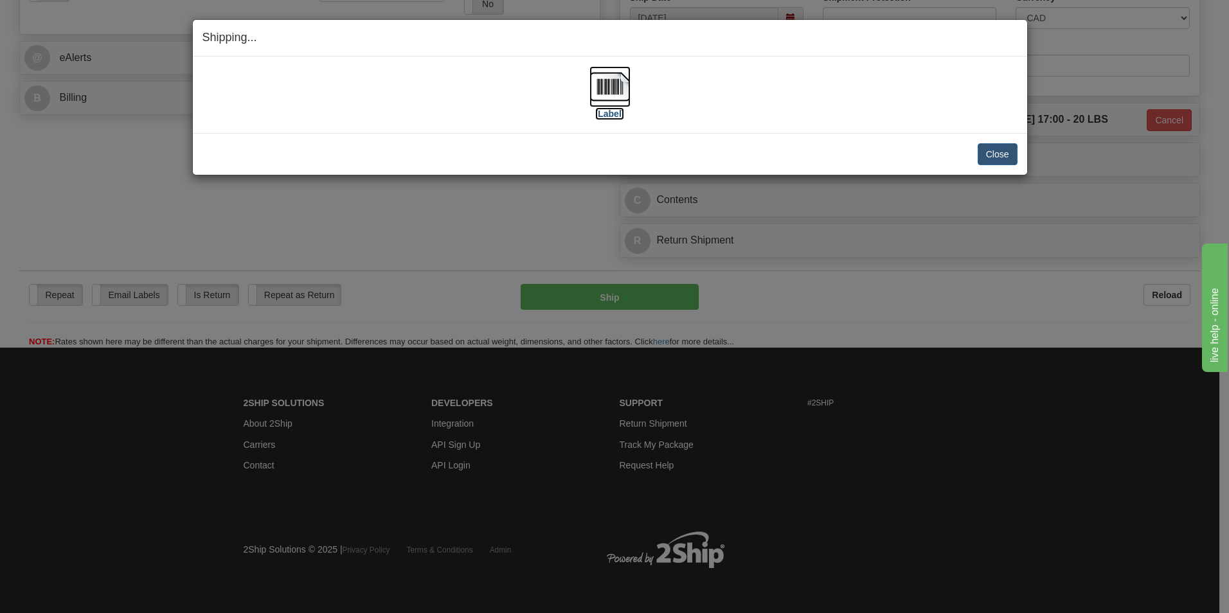
click at [596, 88] on img at bounding box center [609, 86] width 41 height 41
click at [988, 149] on button "Close" at bounding box center [997, 154] width 40 height 22
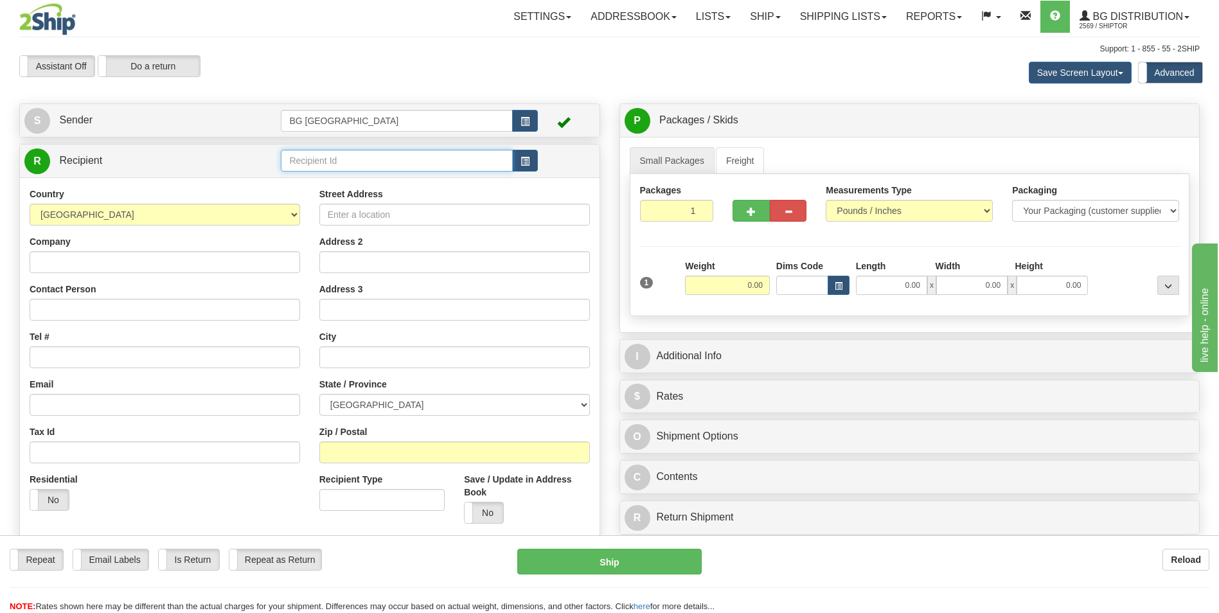
click at [418, 168] on input "text" at bounding box center [396, 161] width 231 height 22
click at [360, 179] on div "60020" at bounding box center [394, 180] width 219 height 14
type input "60020"
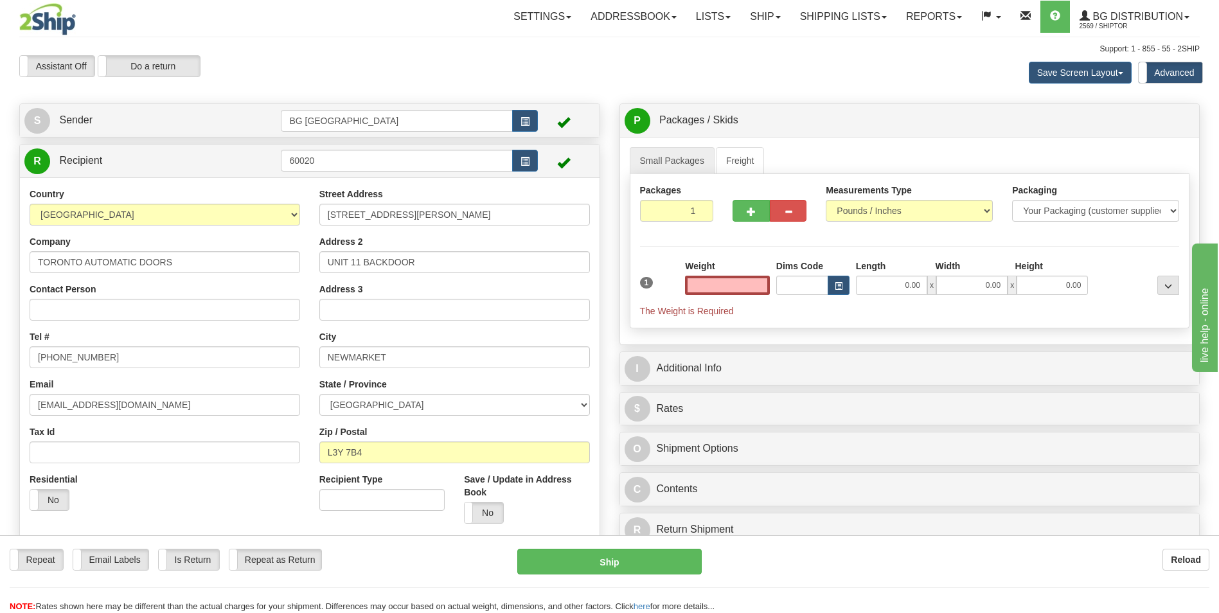
type input "0.00"
click at [750, 284] on input "0.00" at bounding box center [727, 285] width 85 height 19
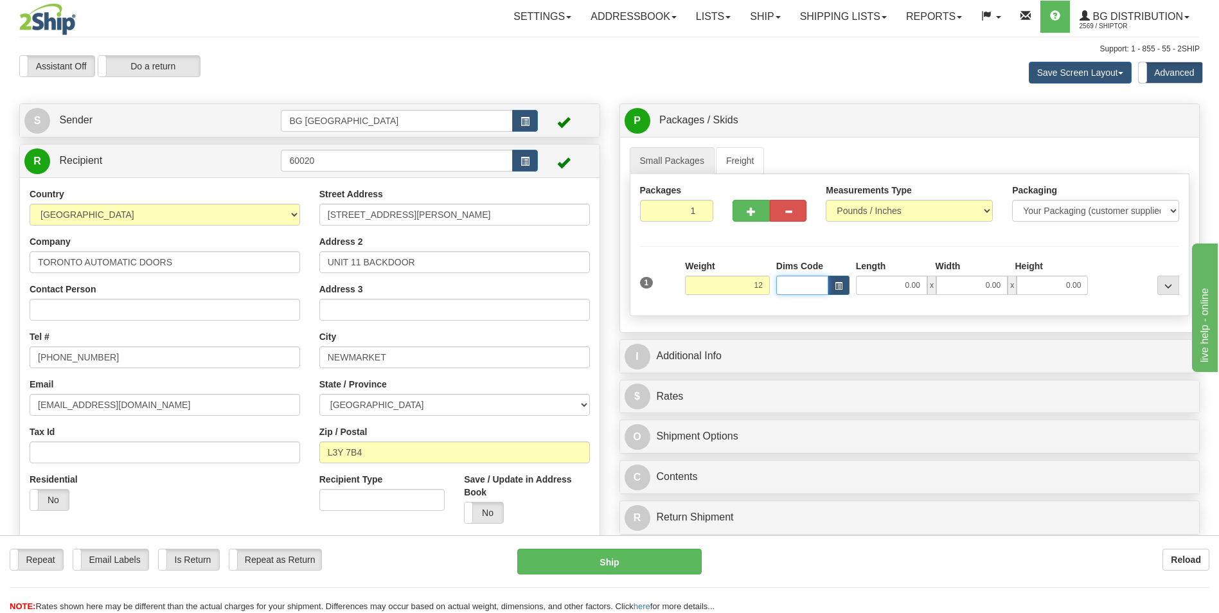
type input "12.00"
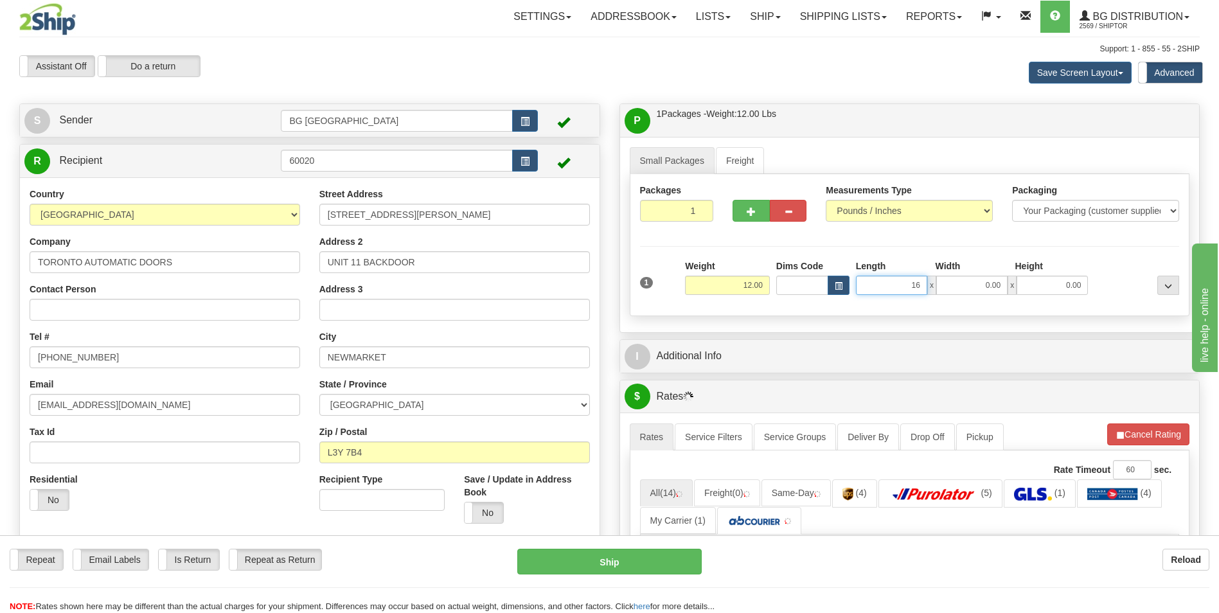
type input "16.00"
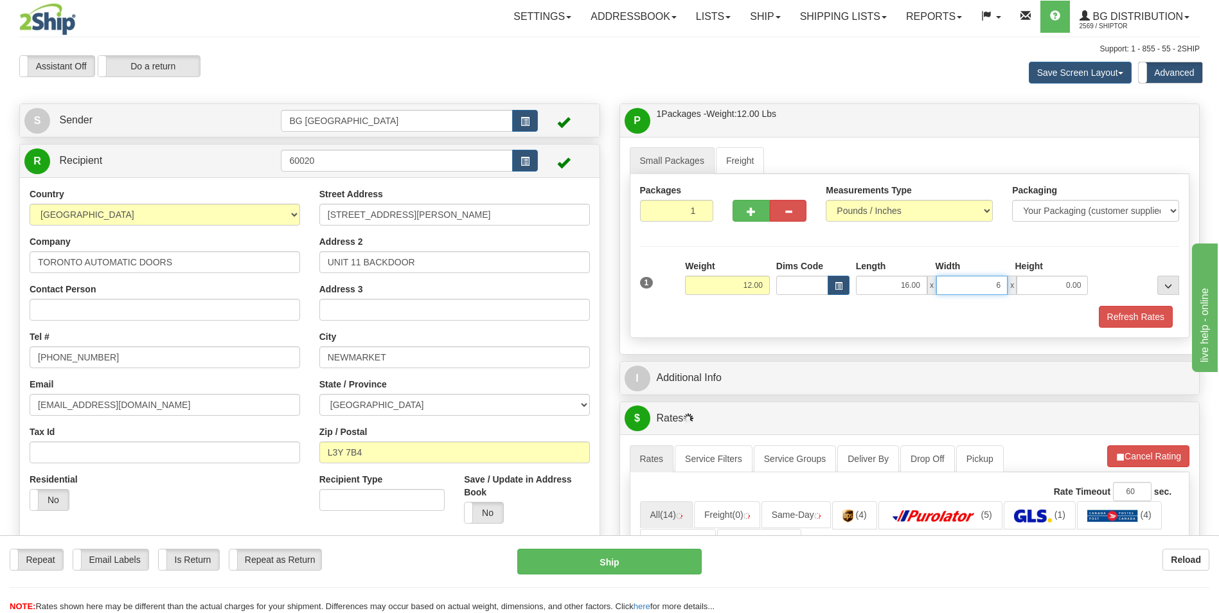
type input "6.00"
type input "4.00"
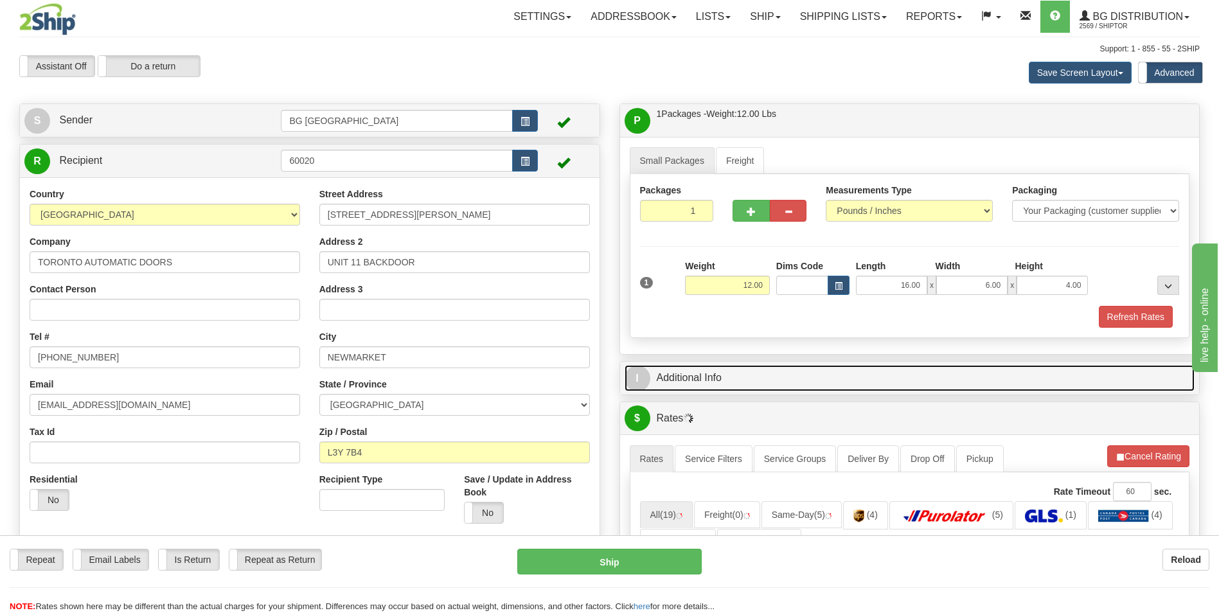
click at [718, 375] on link "I Additional Info" at bounding box center [910, 378] width 571 height 26
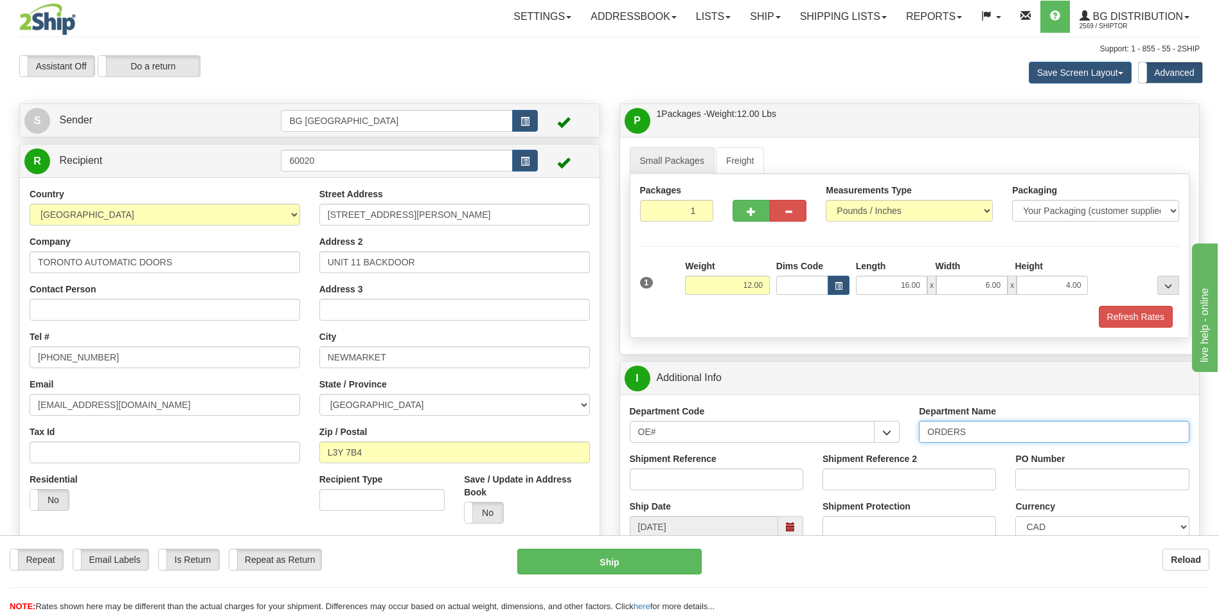
click at [975, 430] on input "ORDERS" at bounding box center [1054, 432] width 271 height 22
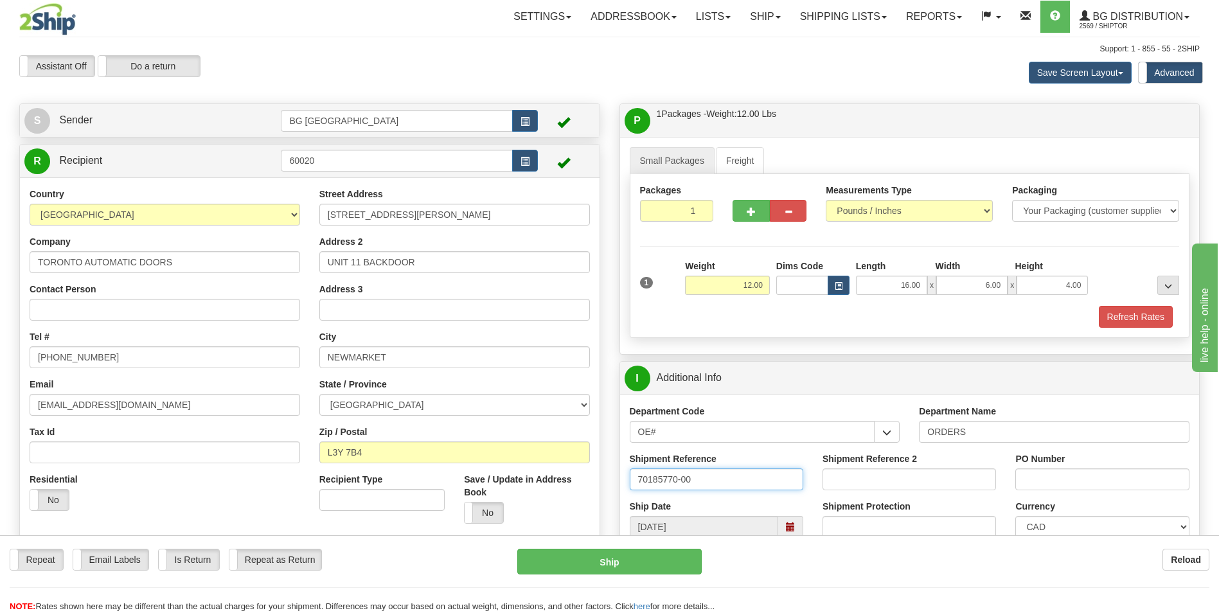
type input "70185770-00"
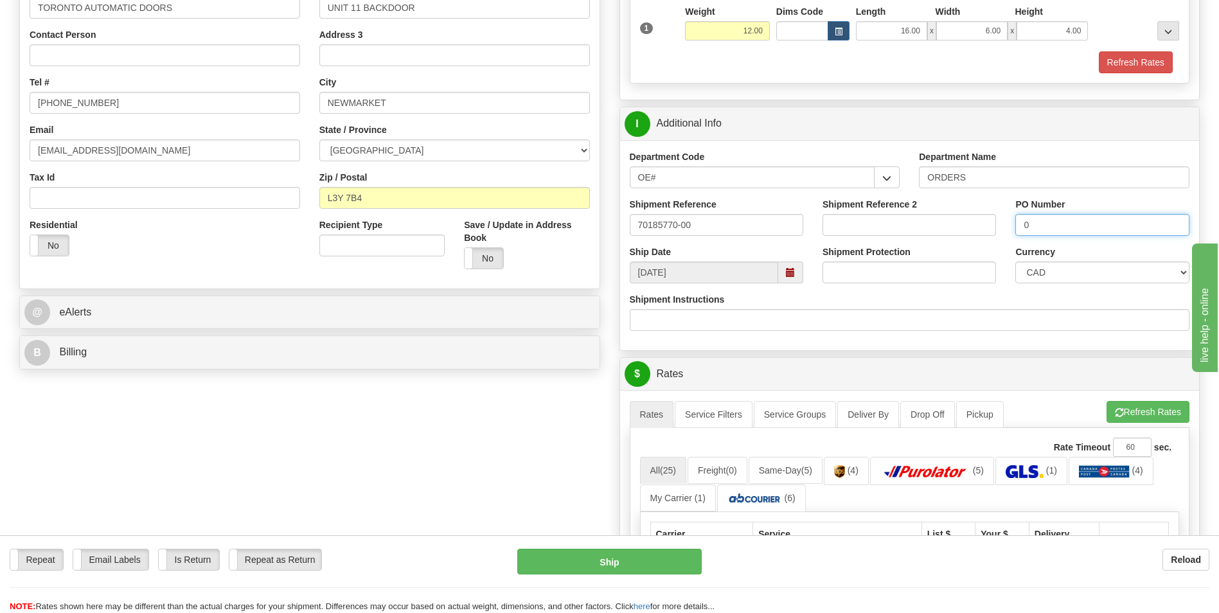
scroll to position [257, 0]
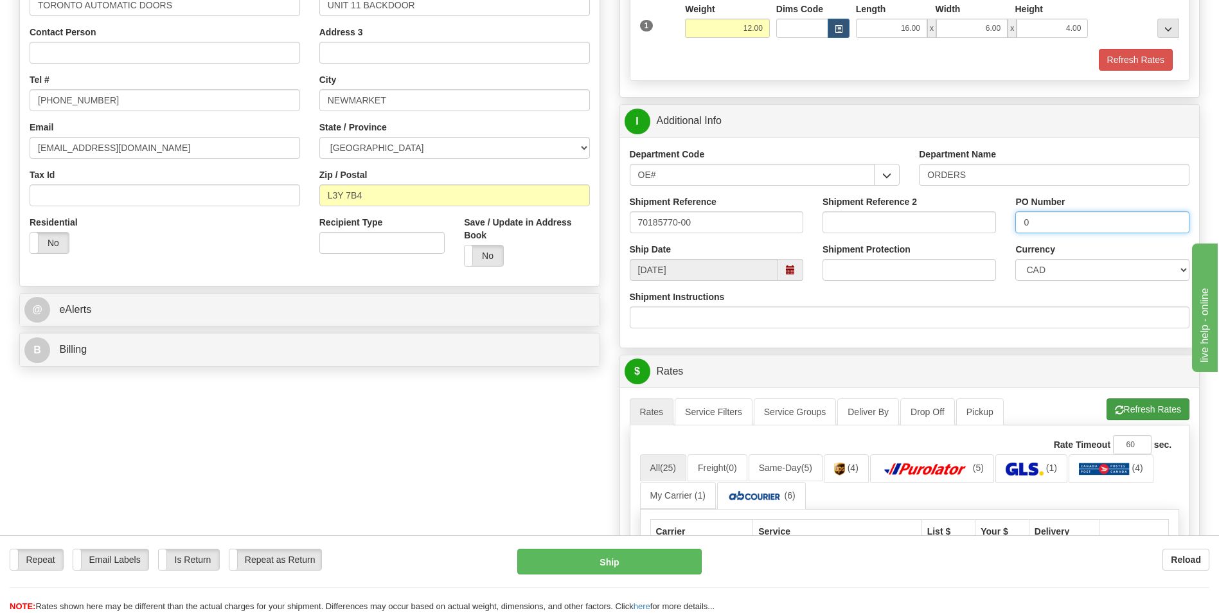
type input "0"
click at [1107, 404] on button "Refresh Rates" at bounding box center [1148, 409] width 83 height 22
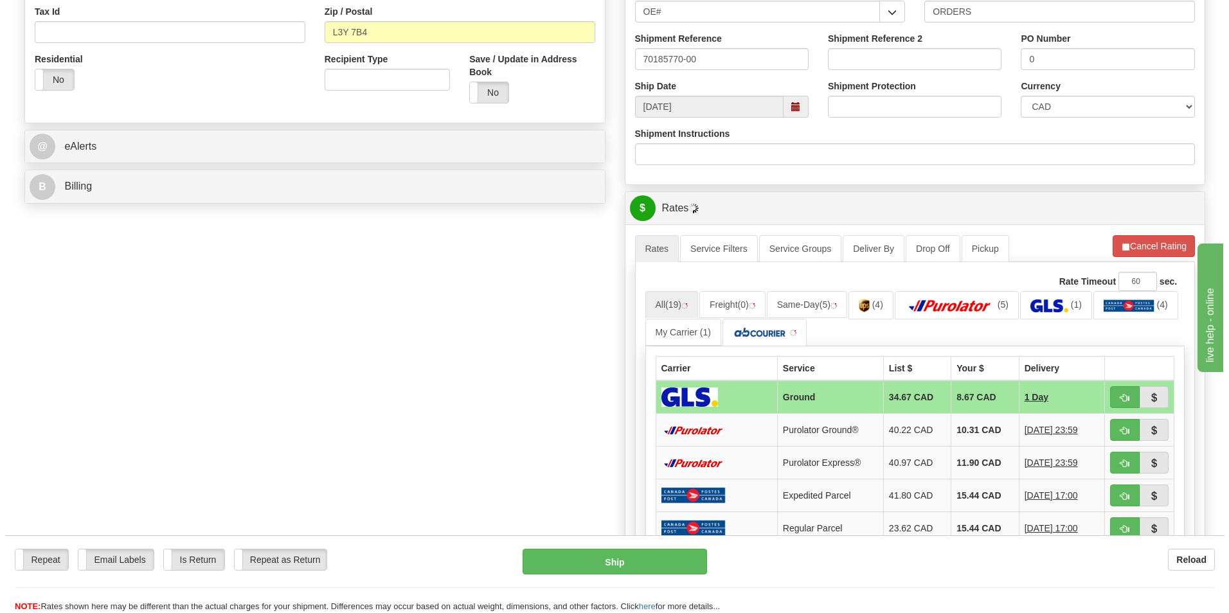
scroll to position [450, 0]
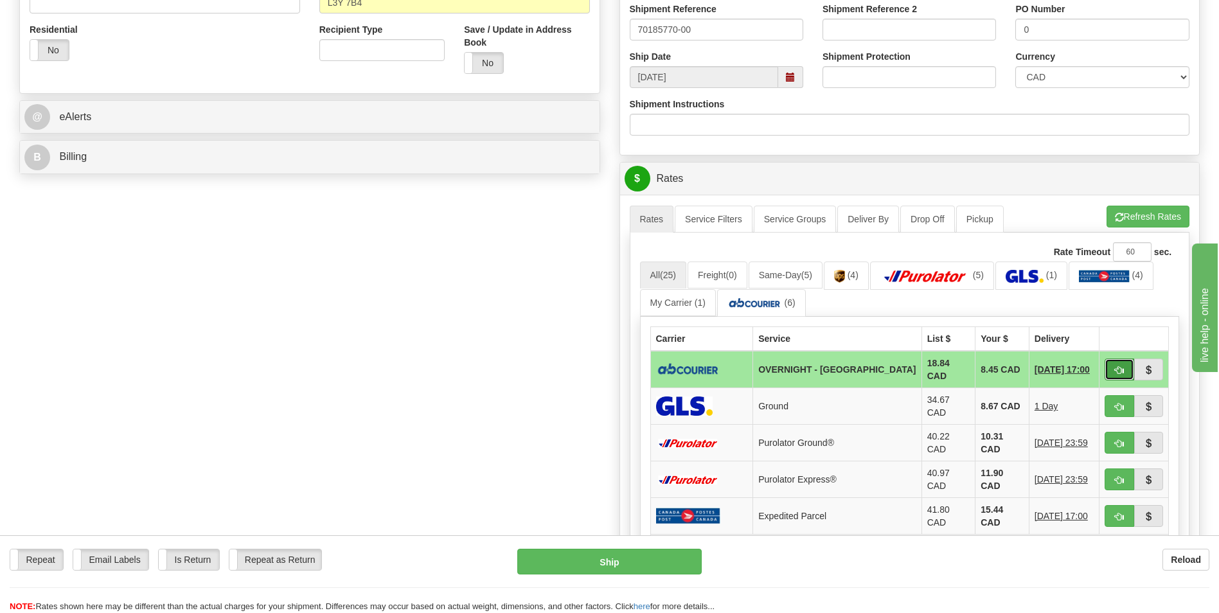
click at [1117, 372] on span "button" at bounding box center [1119, 370] width 9 height 8
type input "4"
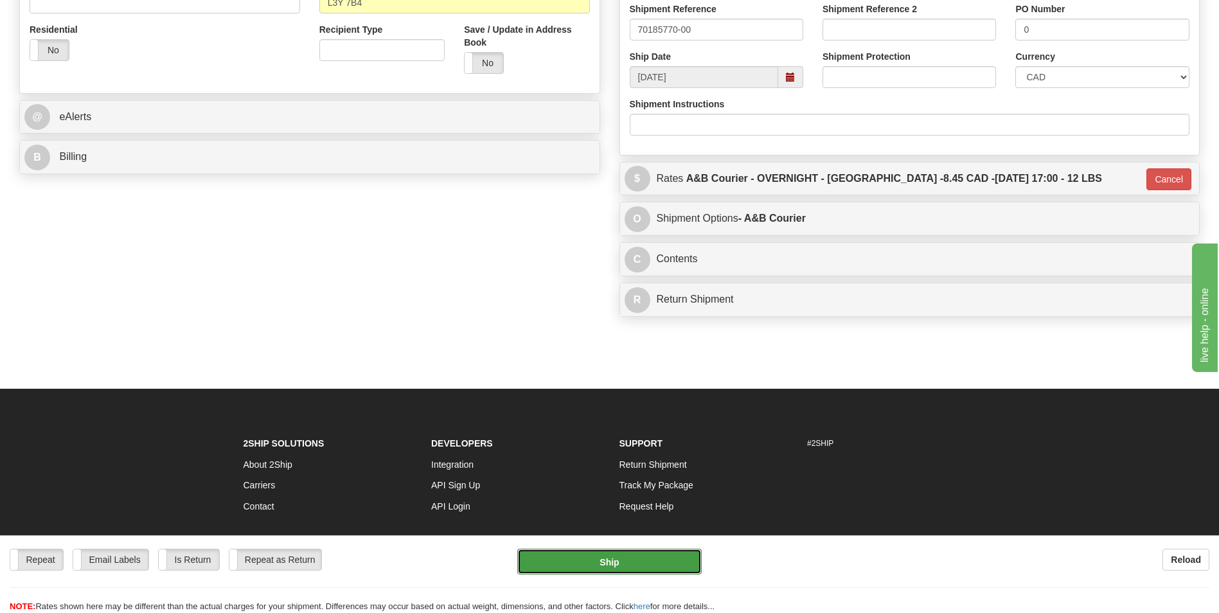
click at [666, 569] on button "Ship" at bounding box center [609, 562] width 184 height 26
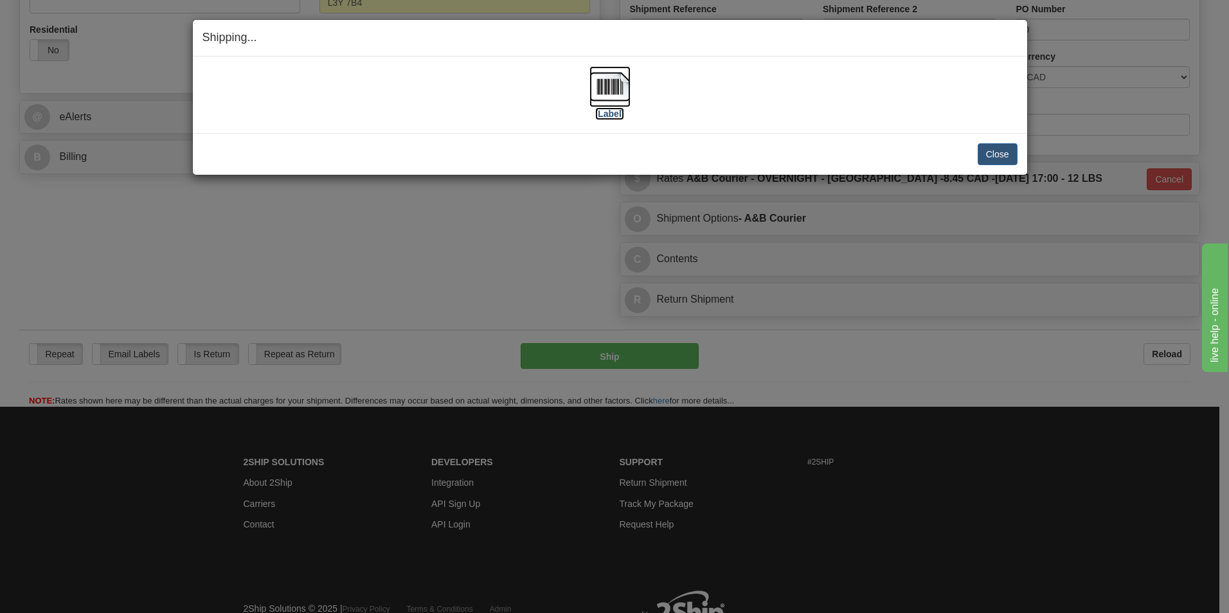
click at [621, 96] on img at bounding box center [609, 86] width 41 height 41
click at [1002, 159] on button "Close" at bounding box center [997, 154] width 40 height 22
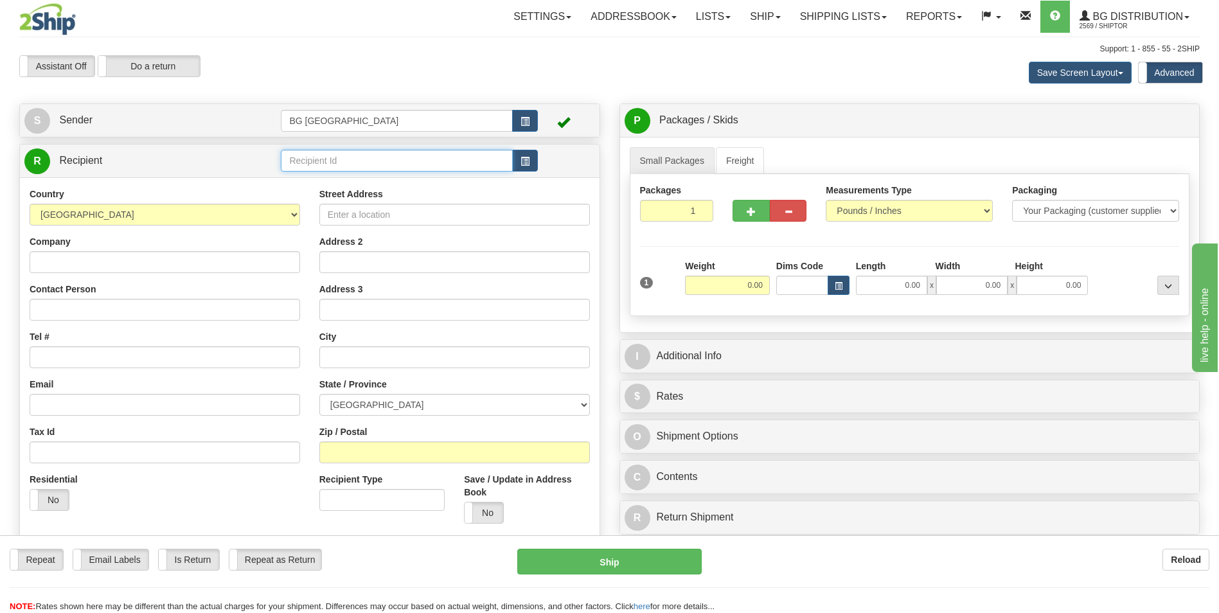
click at [482, 157] on input "text" at bounding box center [396, 161] width 231 height 22
click at [410, 176] on div "60464" at bounding box center [394, 180] width 219 height 14
type input "60464"
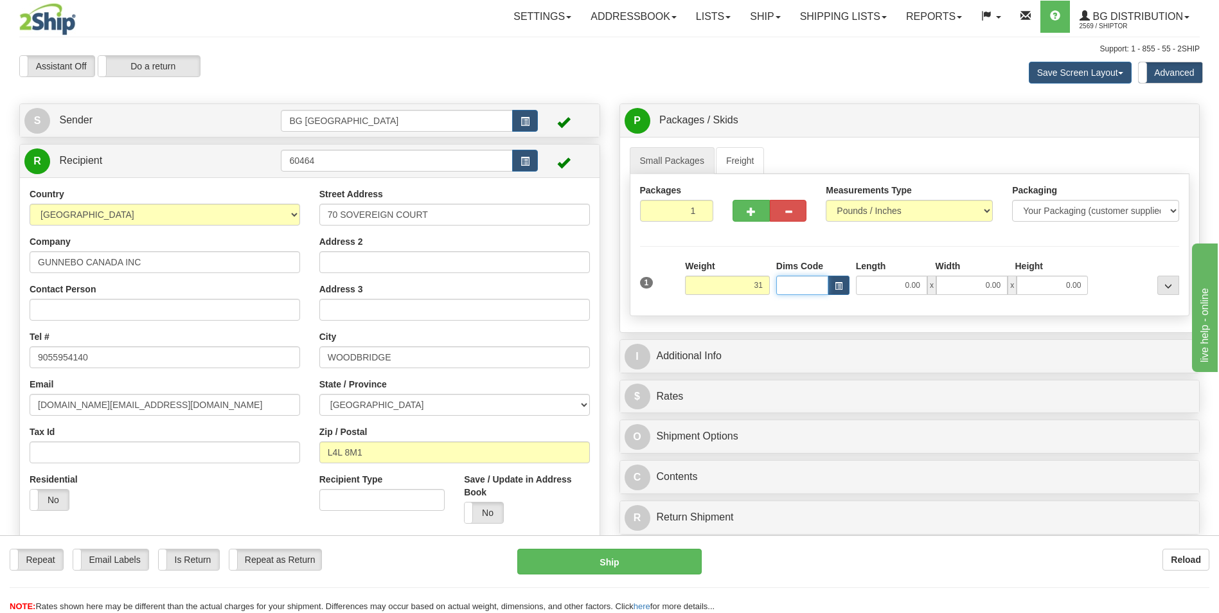
type input "31.00"
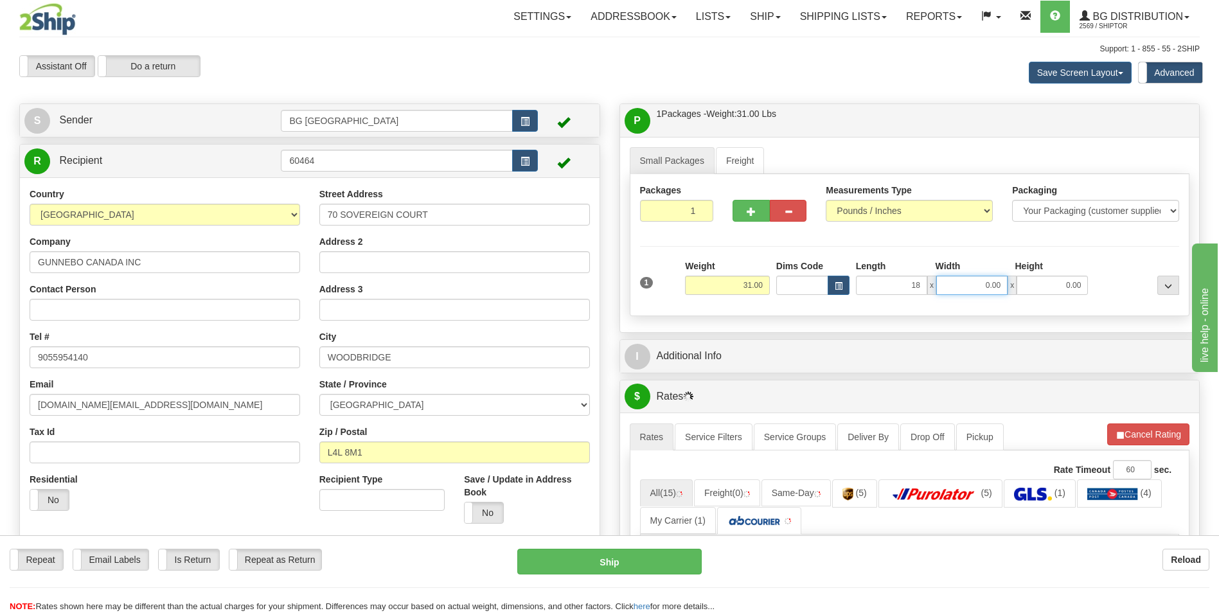
type input "18.00"
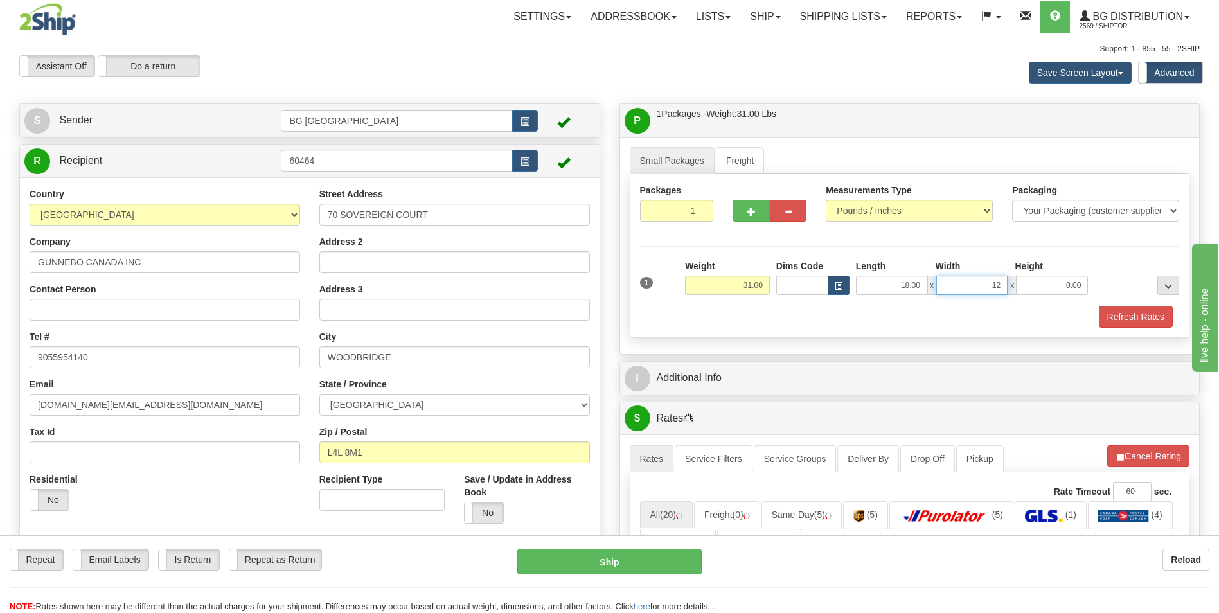
type input "12.00"
type input "7.00"
click at [763, 359] on div "P Packages / Skids 1 Packages - Weight: 31.00 Lbs 1 Skids - Weight: NaN Lbs Shi…" at bounding box center [910, 567] width 600 height 929
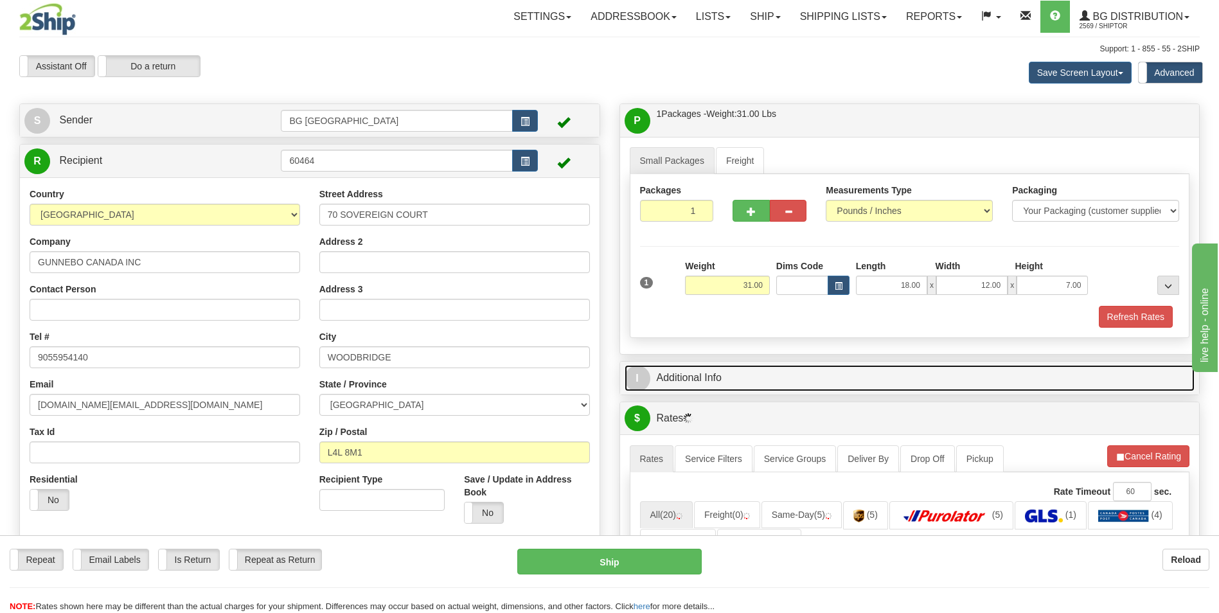
click at [749, 375] on link "I Additional Info" at bounding box center [910, 378] width 571 height 26
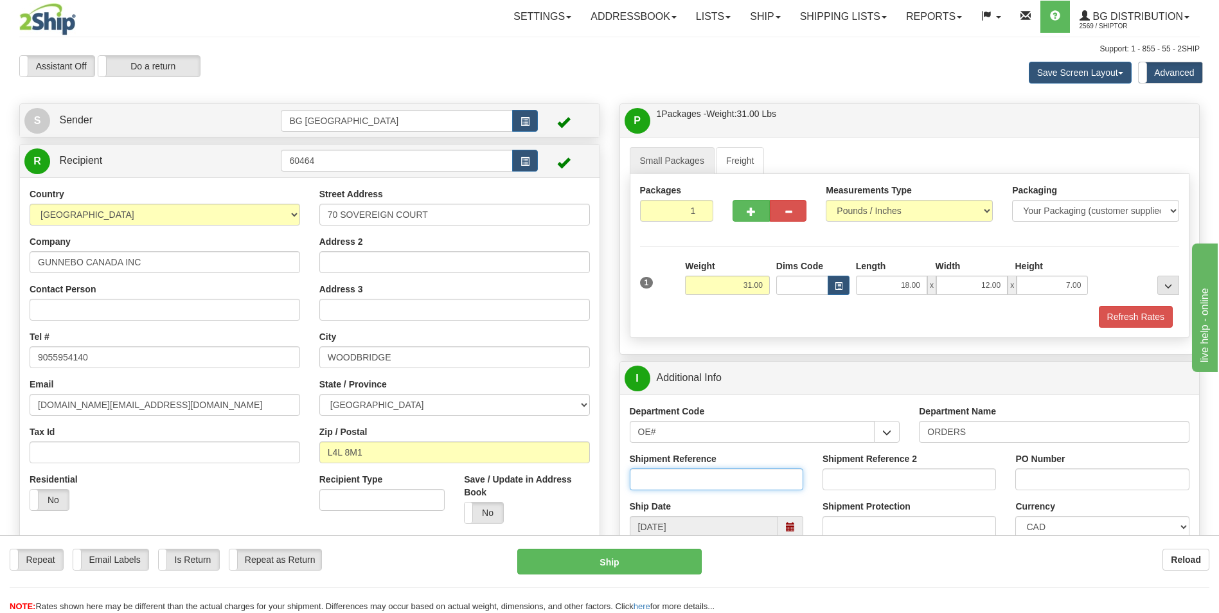
click at [758, 479] on input "Shipment Reference" at bounding box center [716, 479] width 173 height 22
type input "70185760-00"
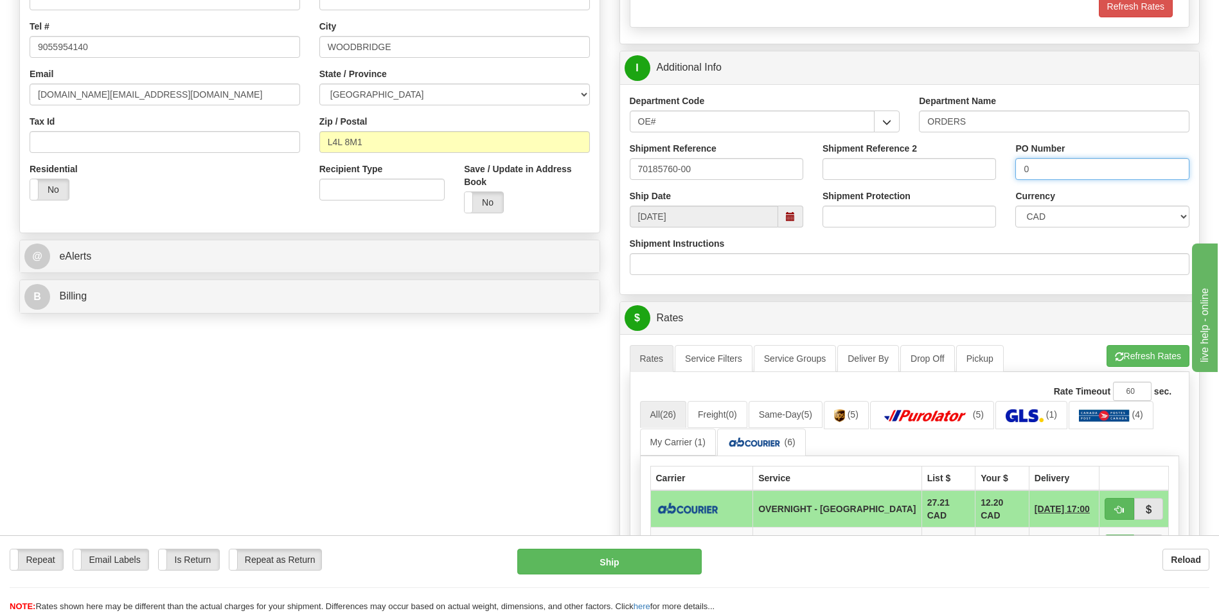
scroll to position [321, 0]
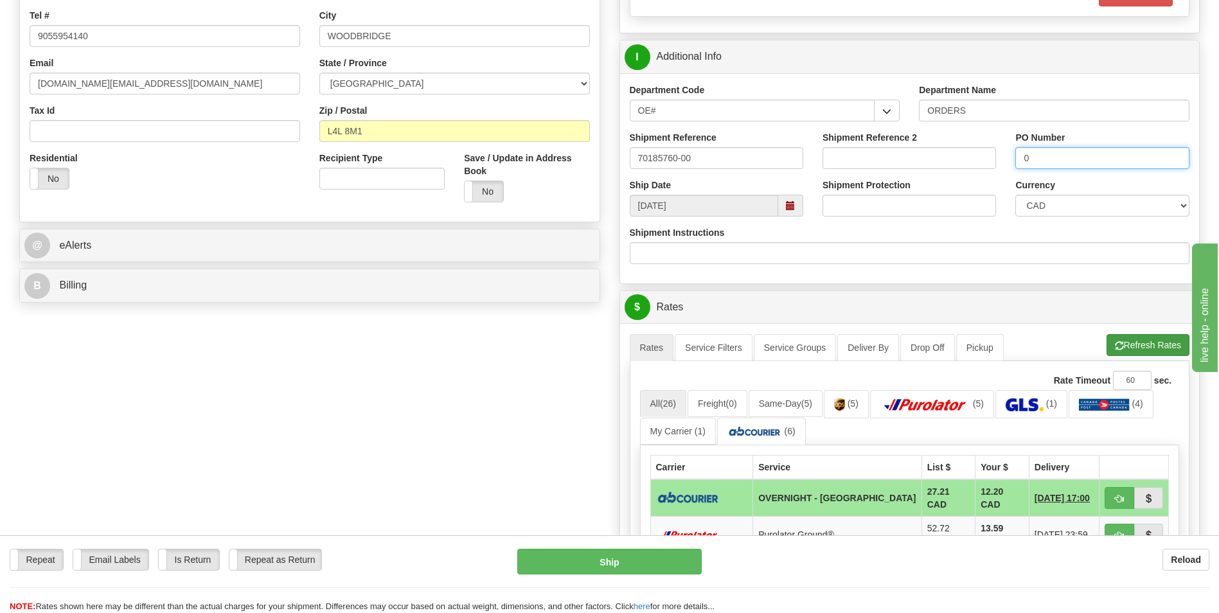
type input "0"
click at [1160, 346] on button "Refresh Rates" at bounding box center [1148, 345] width 83 height 22
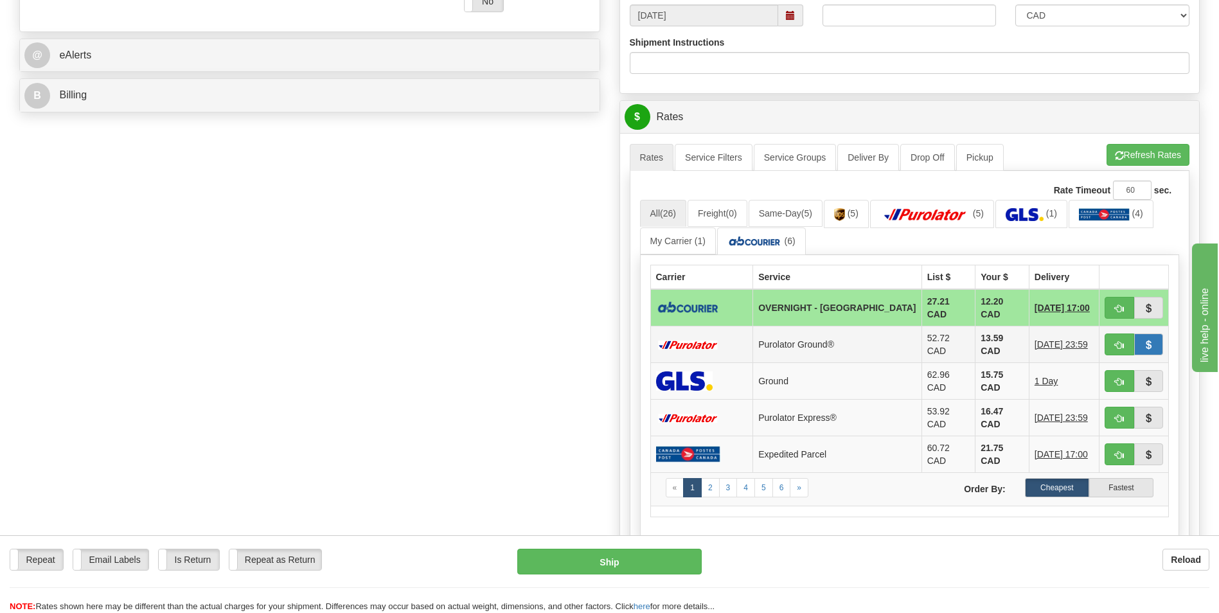
scroll to position [514, 0]
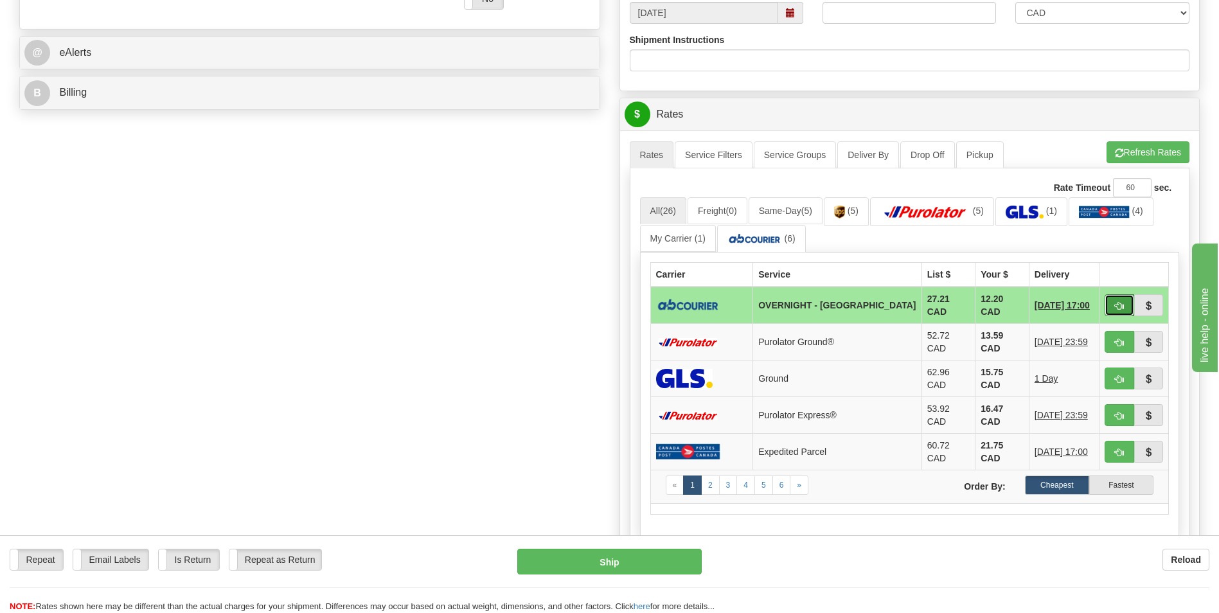
click at [1119, 297] on button "button" at bounding box center [1120, 305] width 30 height 22
type input "4"
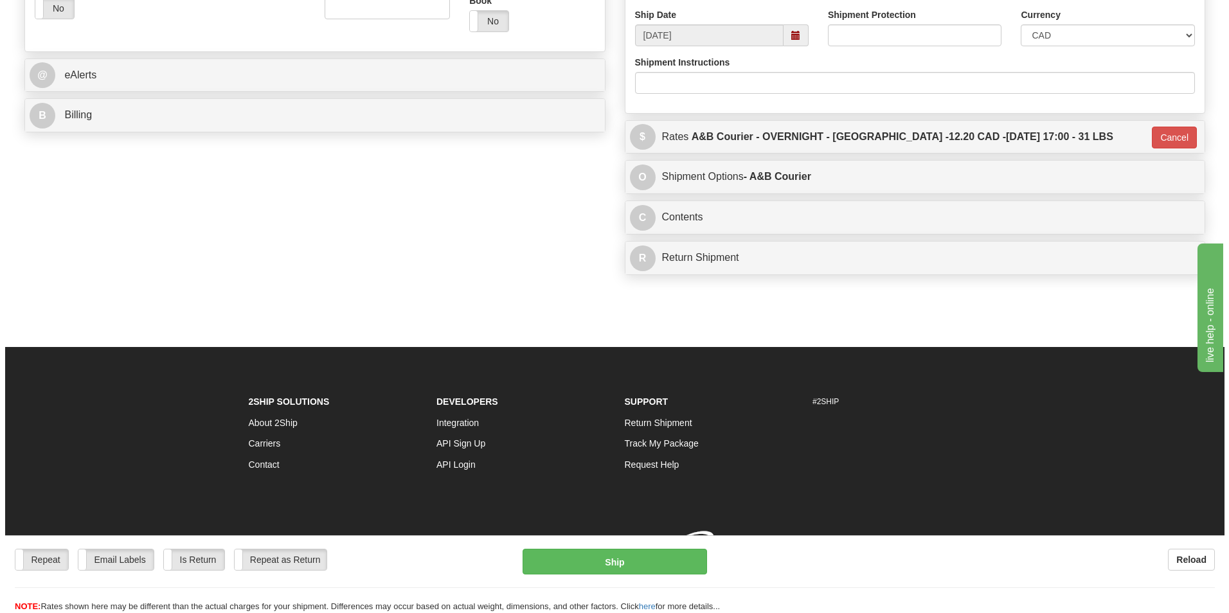
scroll to position [509, 0]
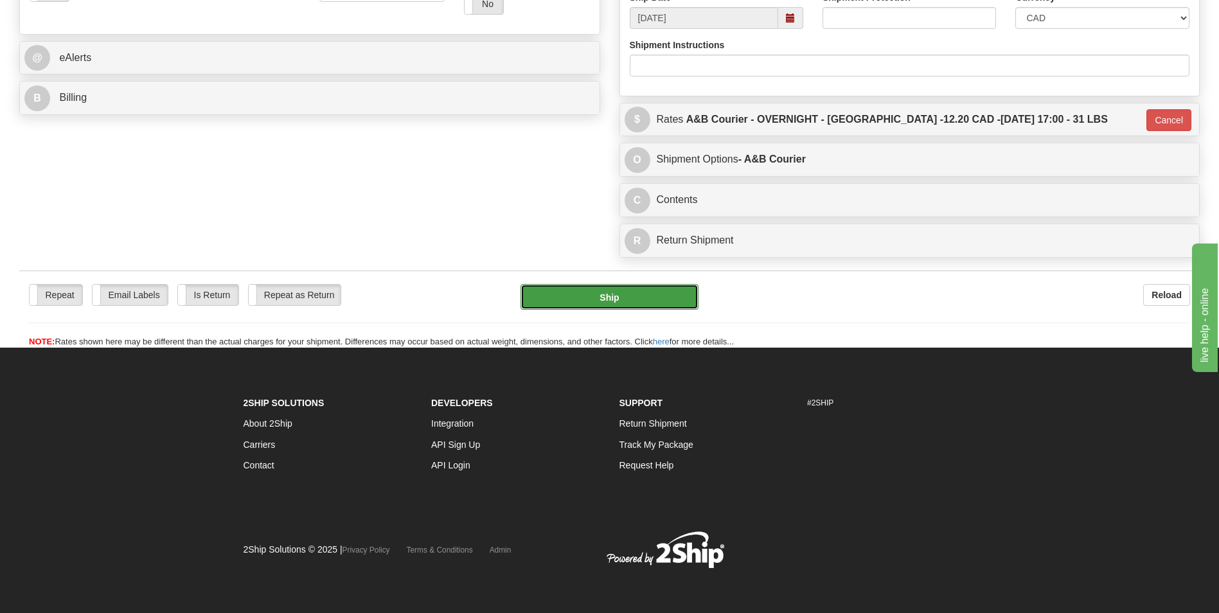
click at [599, 290] on button "Ship" at bounding box center [608, 297] width 177 height 26
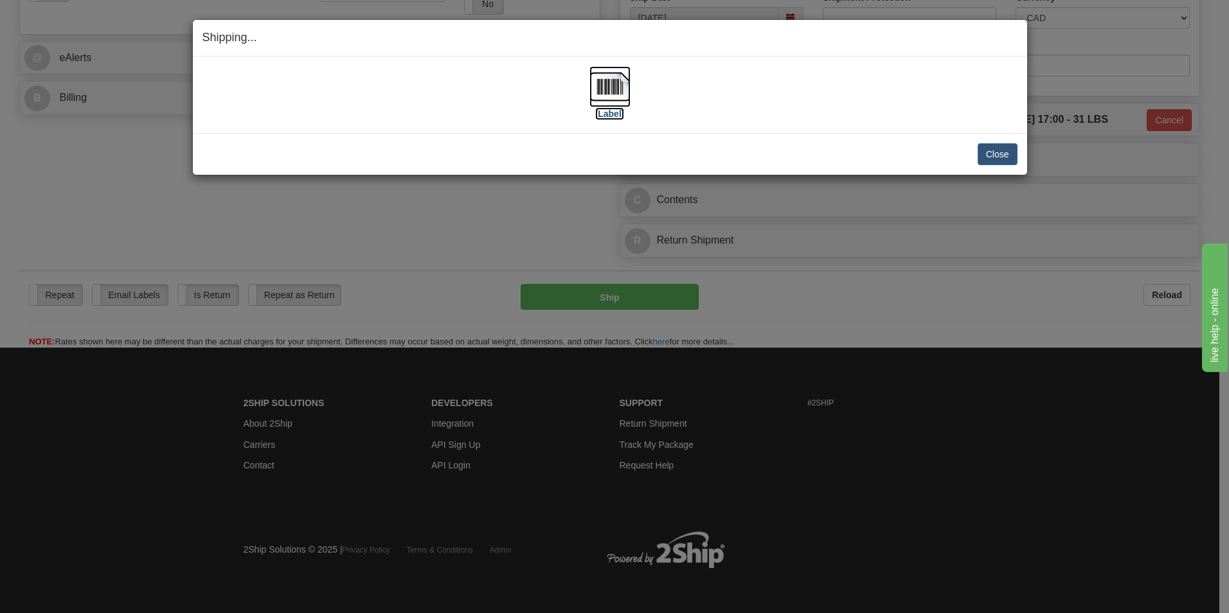
click at [610, 66] on img at bounding box center [609, 86] width 41 height 41
click at [981, 148] on button "Close" at bounding box center [997, 154] width 40 height 22
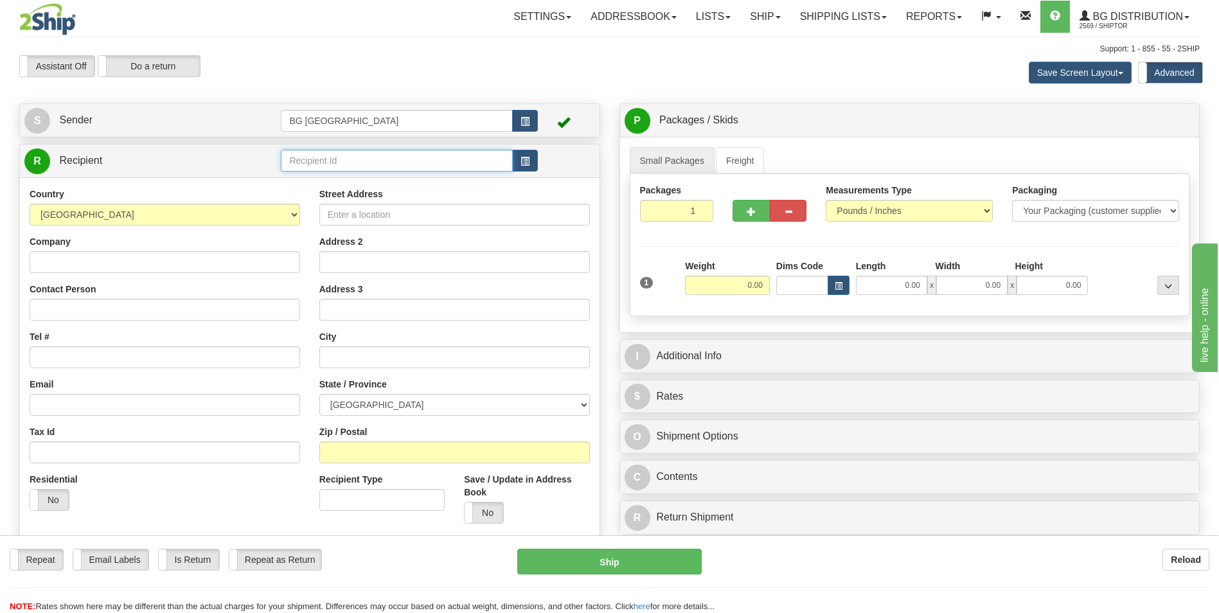
click at [304, 159] on input "text" at bounding box center [396, 161] width 231 height 22
click at [297, 177] on div "60128" at bounding box center [394, 180] width 219 height 14
type input "60128"
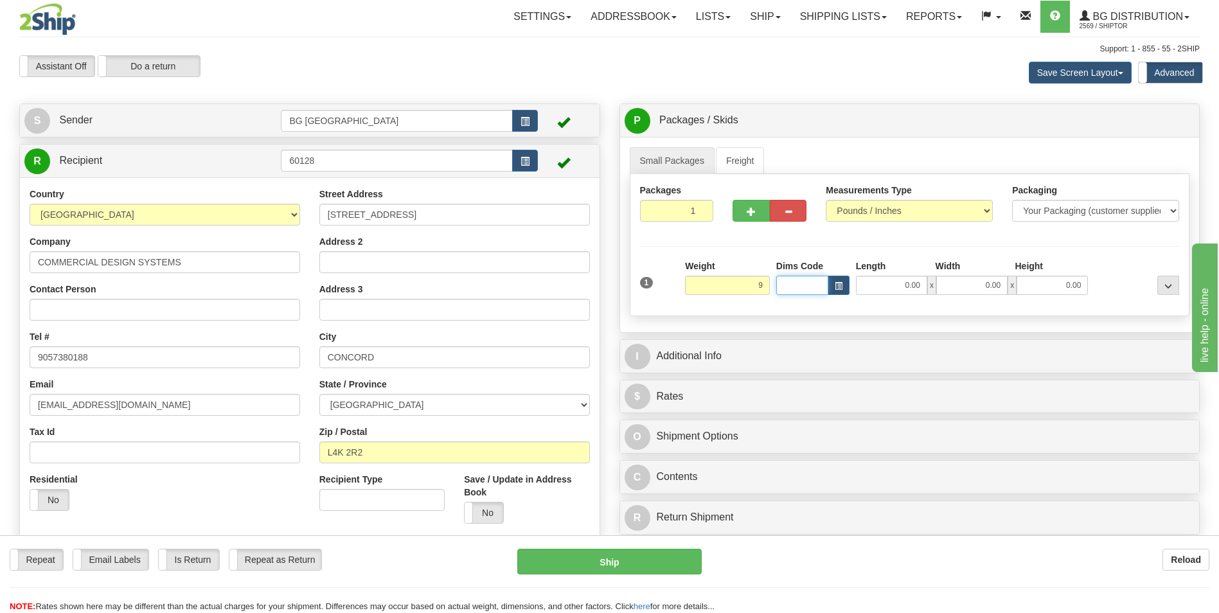
type input "9.00"
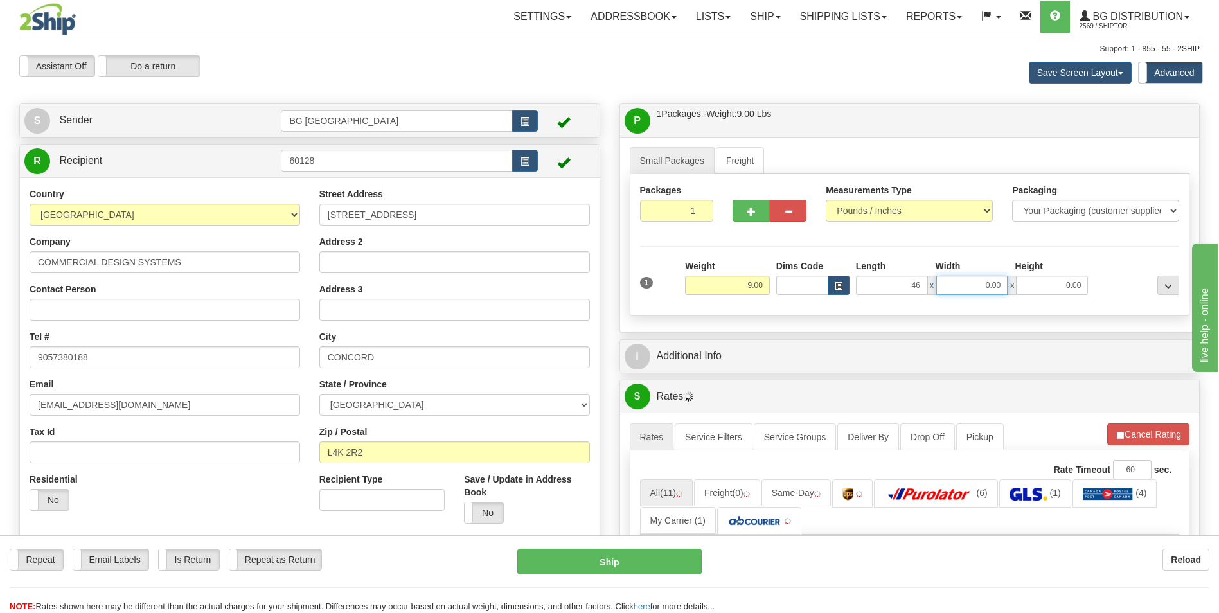
type input "46.00"
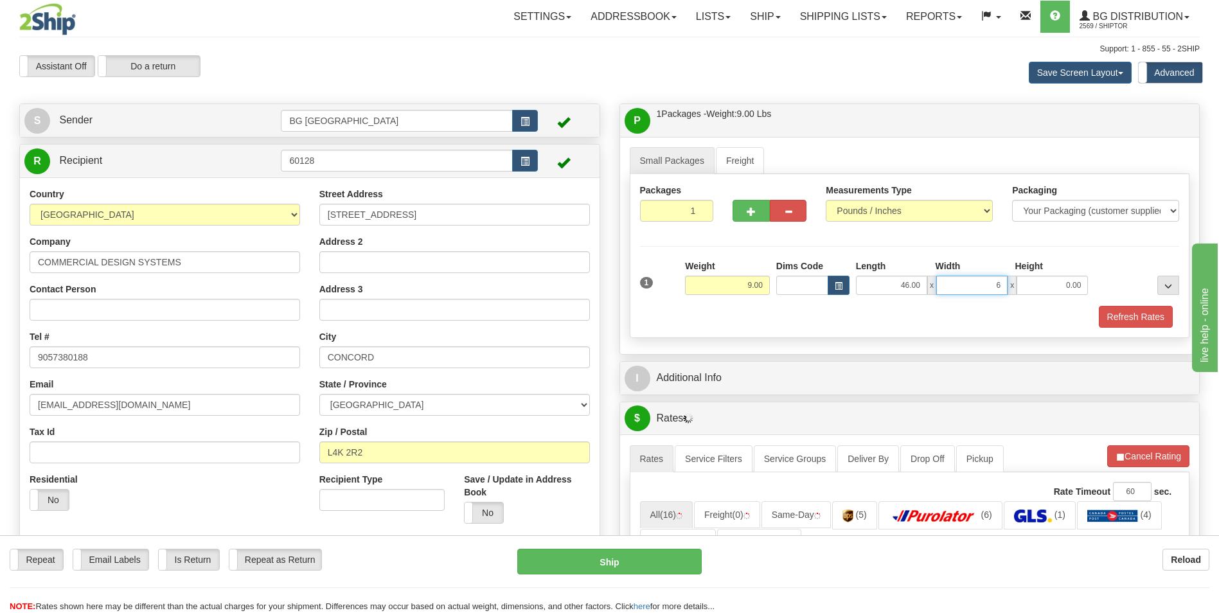
type input "6.00"
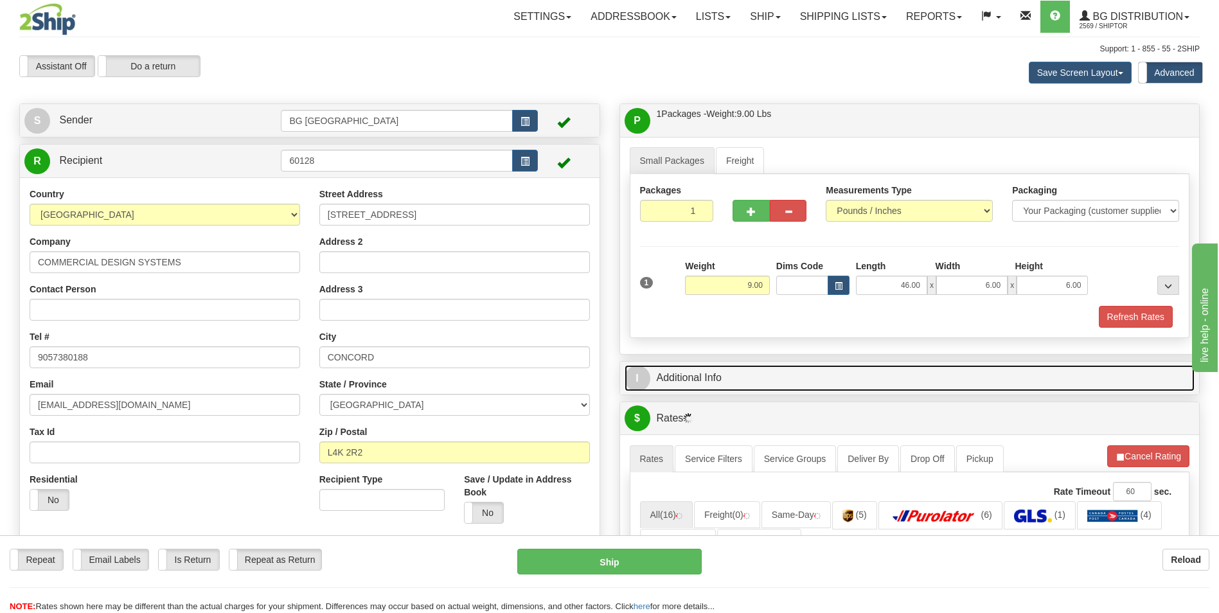
click at [723, 367] on link "I Additional Info" at bounding box center [910, 378] width 571 height 26
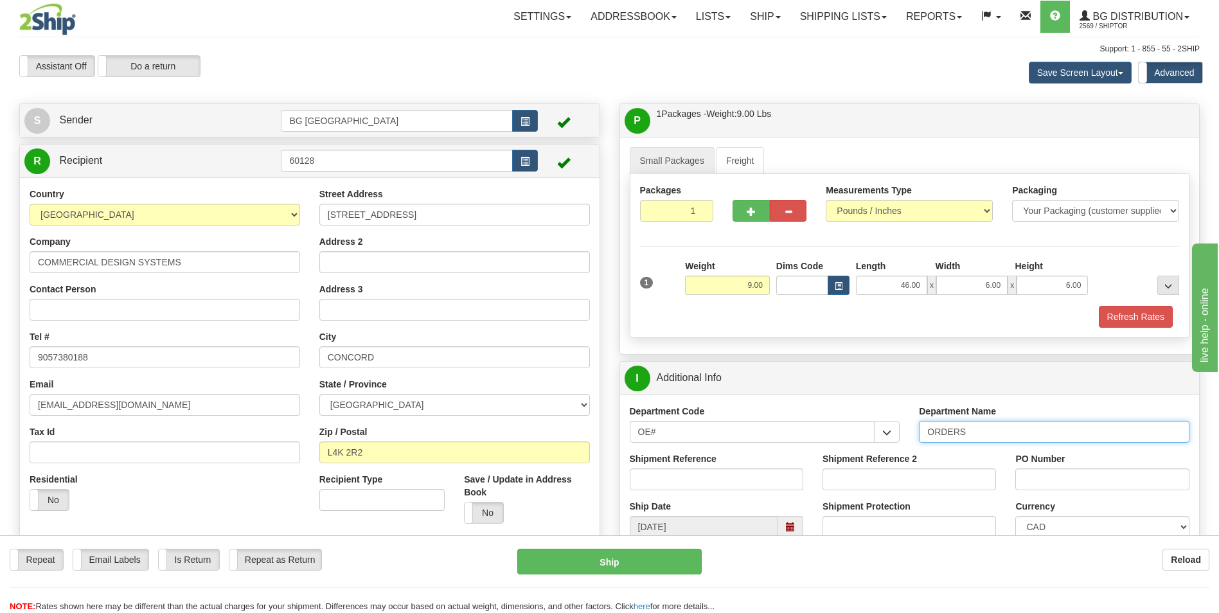
click at [1020, 432] on input "ORDERS" at bounding box center [1054, 432] width 271 height 22
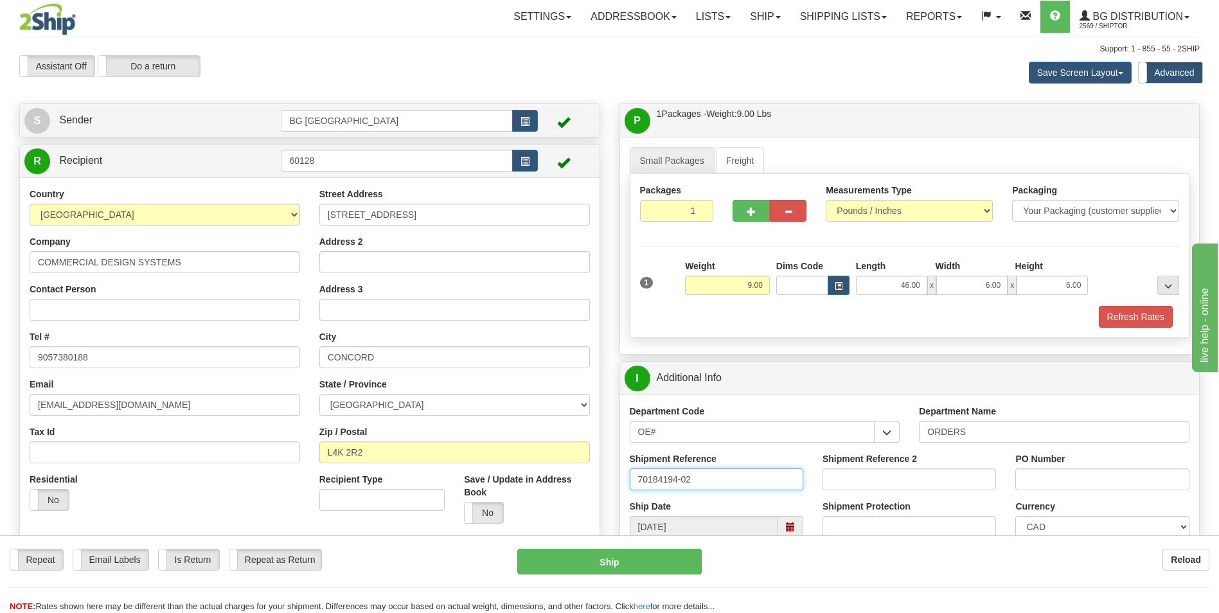
type input "70184194-02"
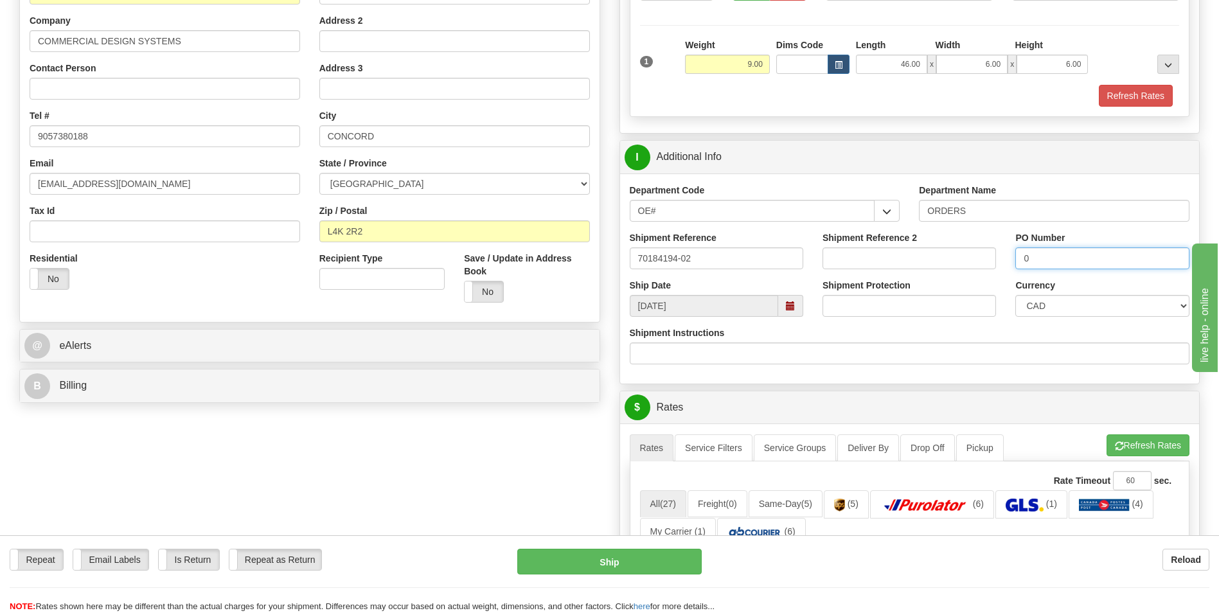
scroll to position [257, 0]
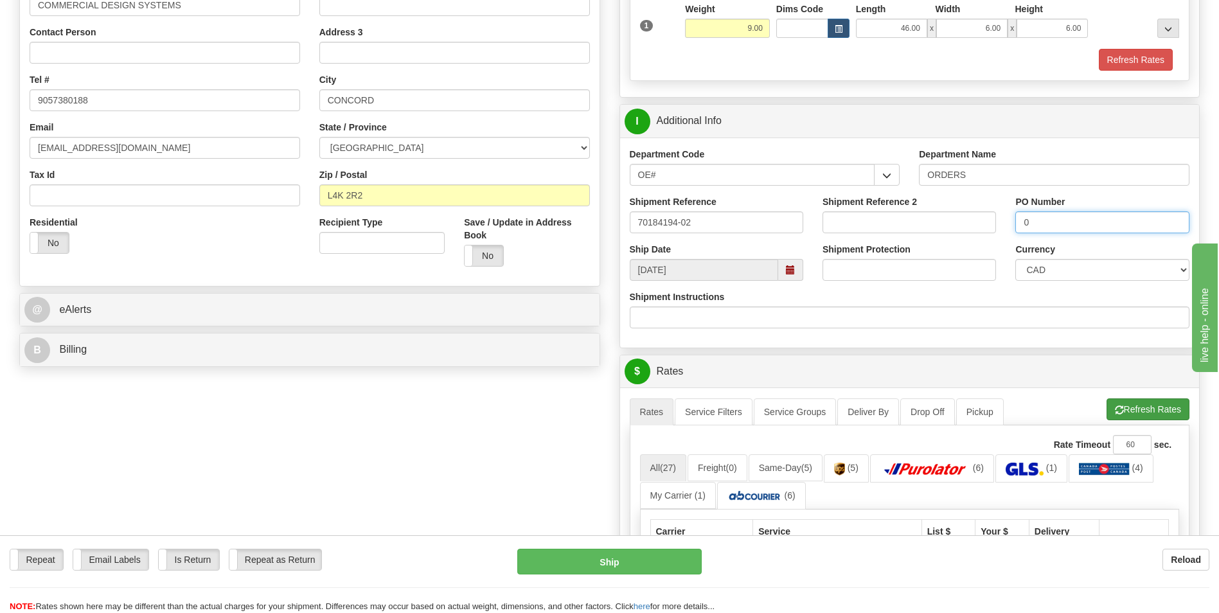
type input "0"
click at [1116, 407] on span "button" at bounding box center [1119, 410] width 9 height 8
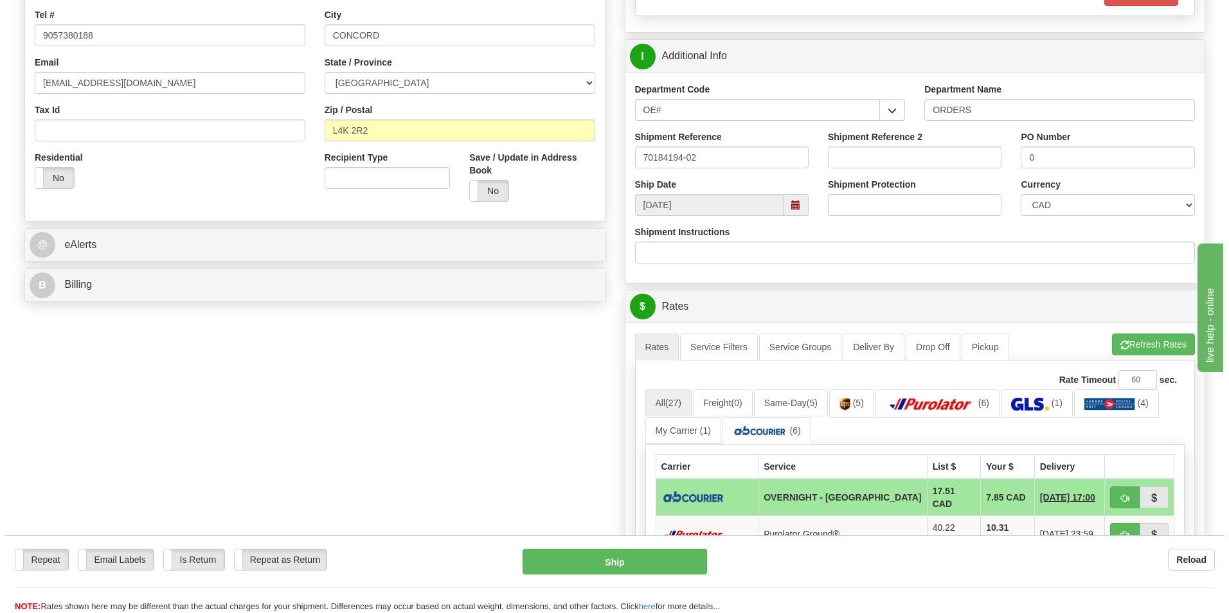
scroll to position [450, 0]
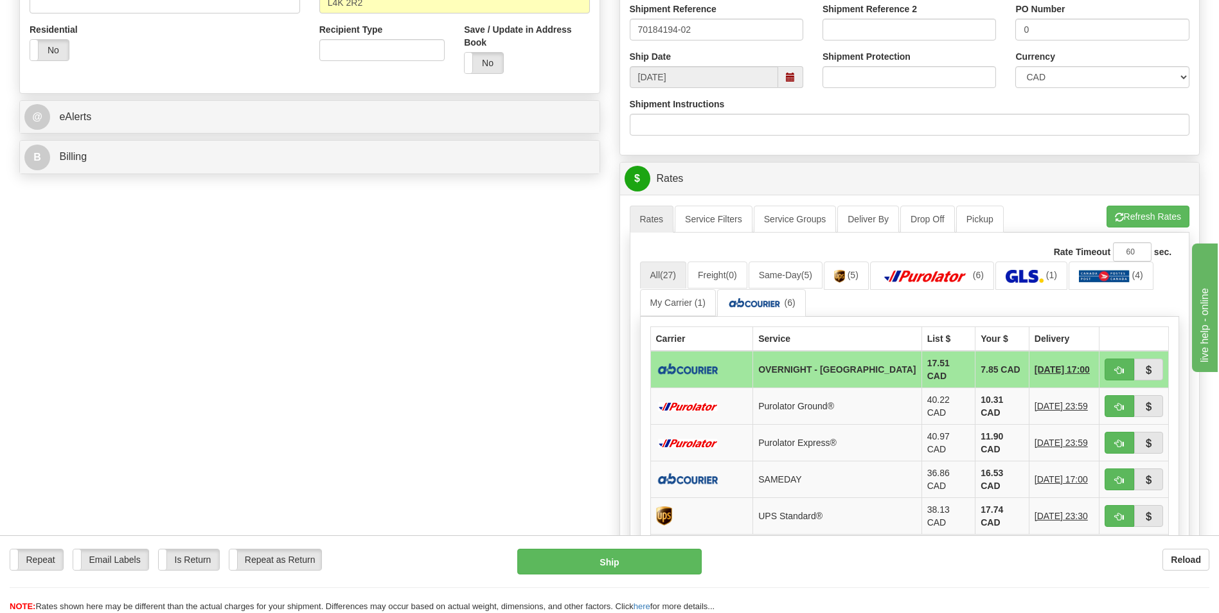
click at [1103, 369] on td at bounding box center [1133, 369] width 69 height 37
click at [1107, 368] on button "button" at bounding box center [1120, 370] width 30 height 22
type input "4"
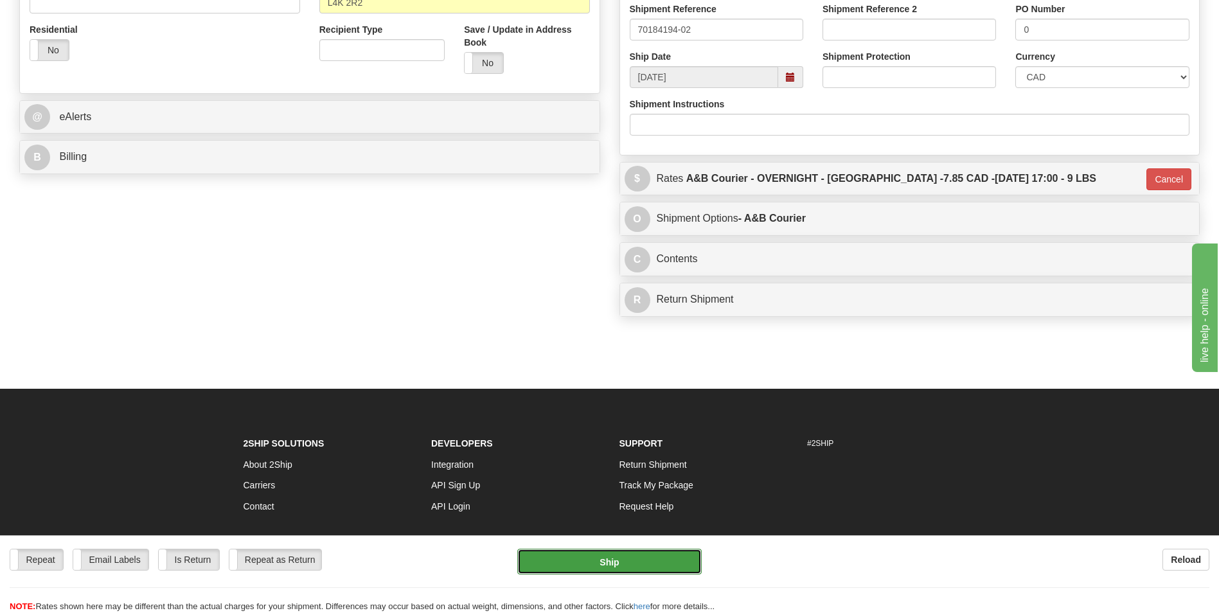
click at [610, 555] on button "Ship" at bounding box center [609, 562] width 184 height 26
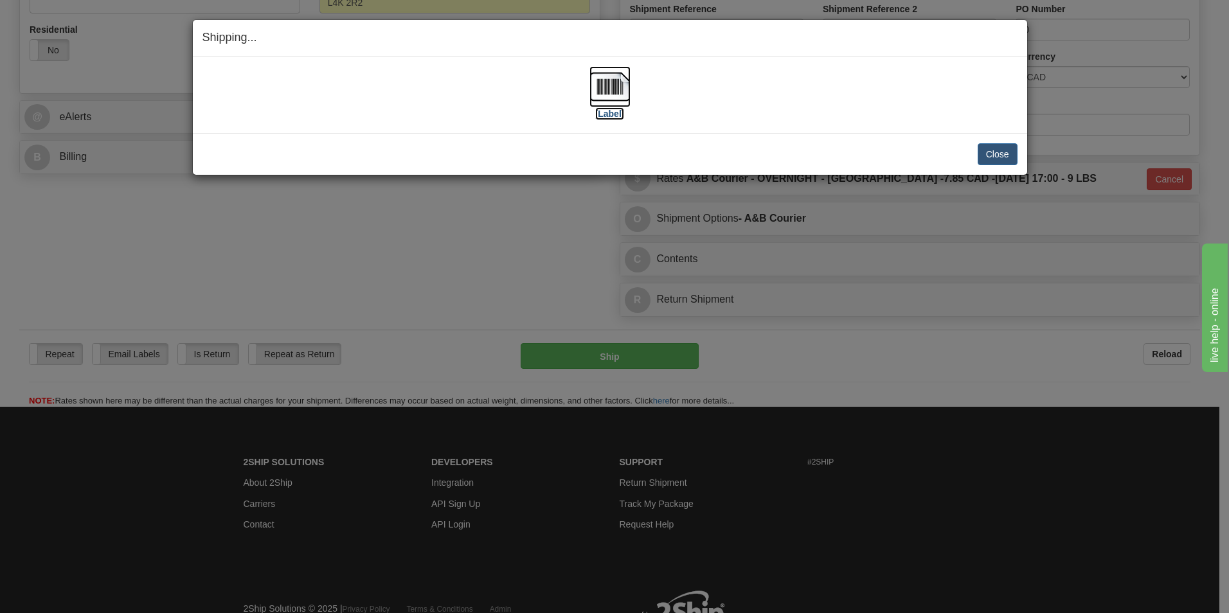
click at [612, 80] on img at bounding box center [609, 86] width 41 height 41
click at [991, 143] on button "Close" at bounding box center [997, 154] width 40 height 22
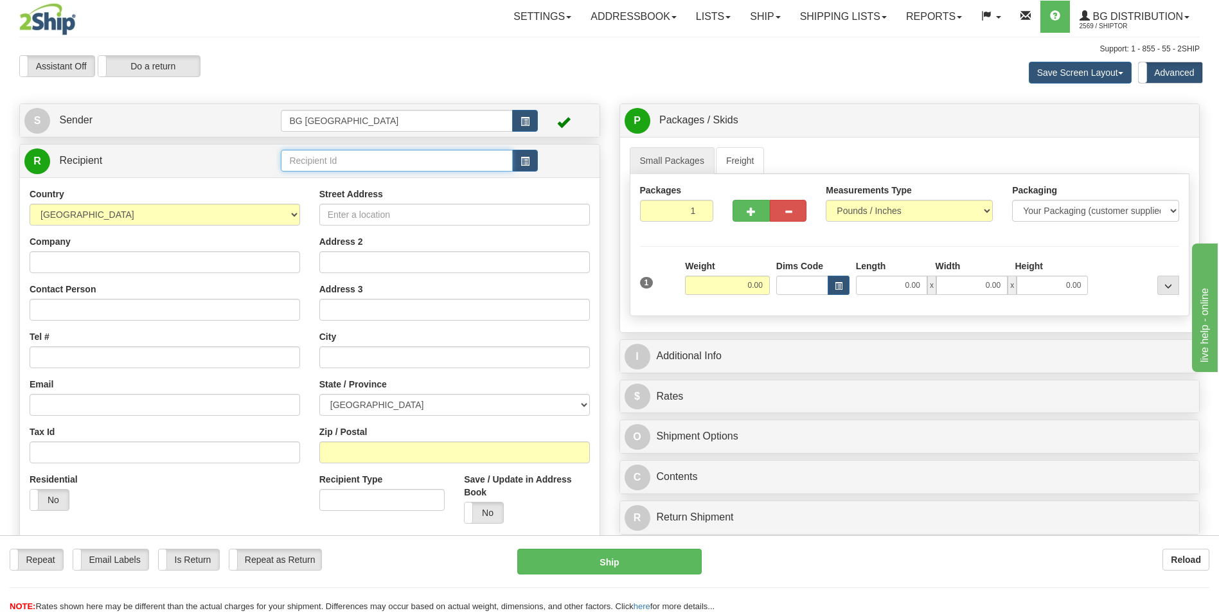
click at [315, 154] on input "text" at bounding box center [396, 161] width 231 height 22
click at [312, 186] on div "Country [GEOGRAPHIC_DATA] [GEOGRAPHIC_DATA] [GEOGRAPHIC_DATA] [GEOGRAPHIC_DATA]…" at bounding box center [310, 383] width 580 height 413
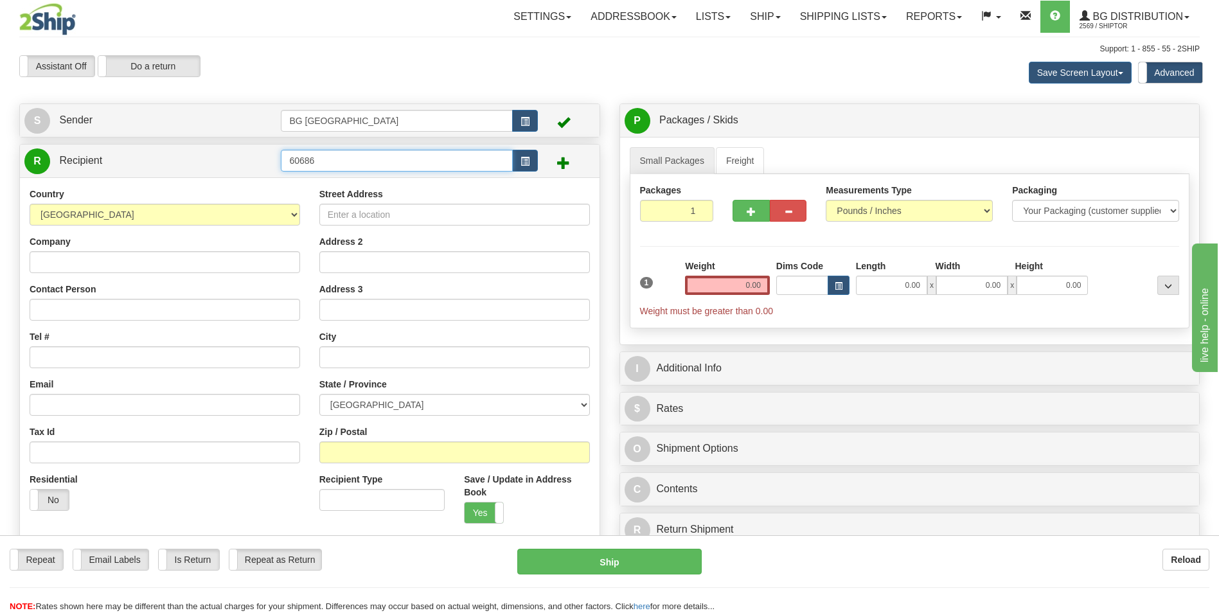
click at [342, 161] on input "60686" at bounding box center [396, 161] width 231 height 22
type input "a"
click at [530, 165] on button "button" at bounding box center [525, 161] width 26 height 22
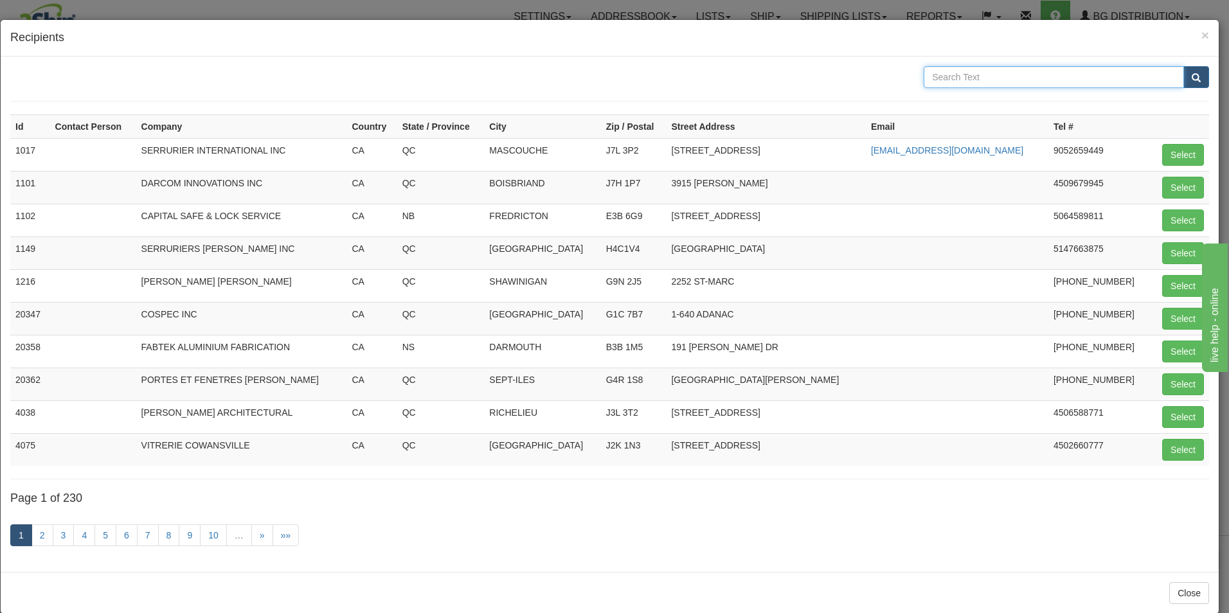
click at [950, 69] on input "text" at bounding box center [1053, 77] width 260 height 22
type input "abc"
click at [1189, 84] on button "submit" at bounding box center [1196, 77] width 26 height 22
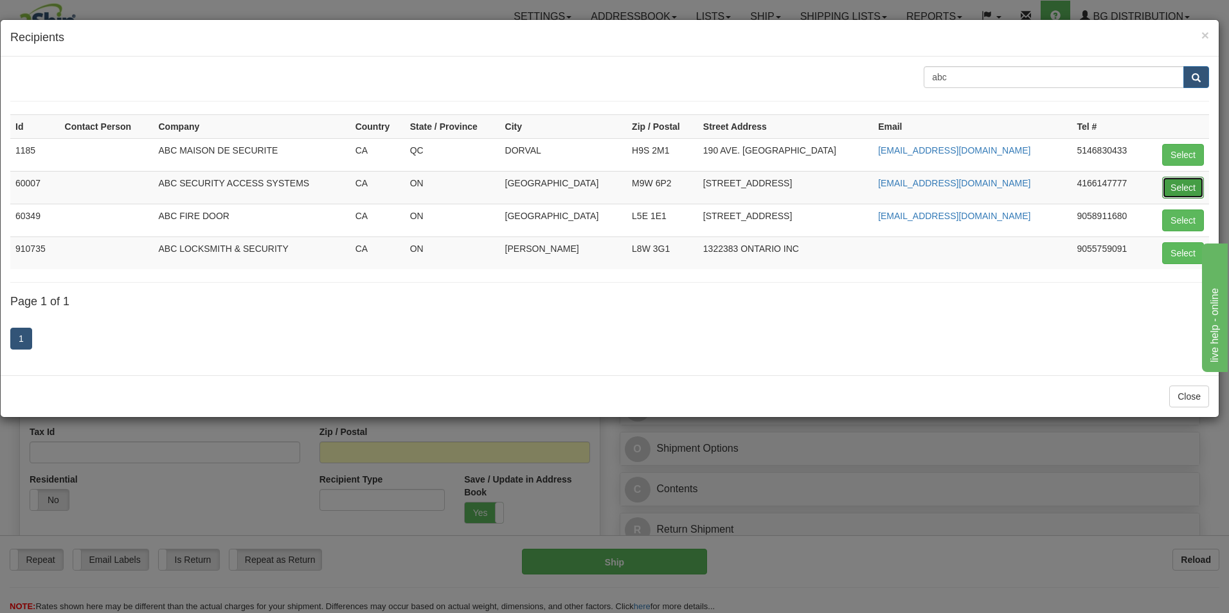
click at [1177, 182] on button "Select" at bounding box center [1183, 188] width 42 height 22
type input "60007"
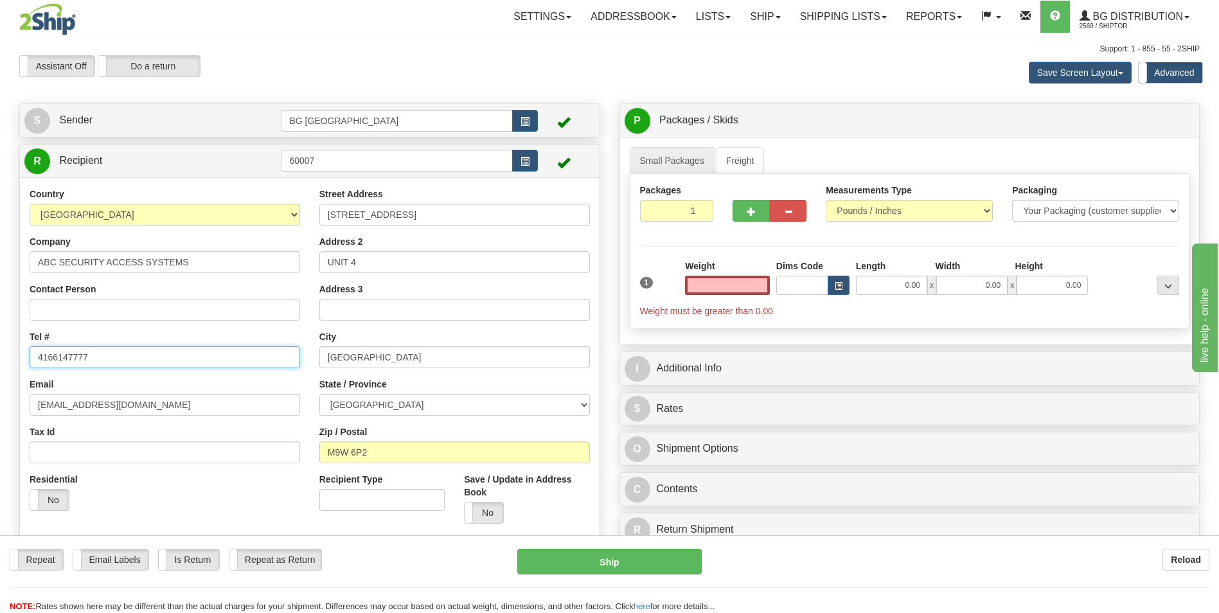
type input "0.00"
click at [107, 360] on input "4166147777" at bounding box center [165, 357] width 271 height 22
click at [122, 270] on input "ABC SECURITY ACCESS SYSTEMS" at bounding box center [165, 262] width 271 height 22
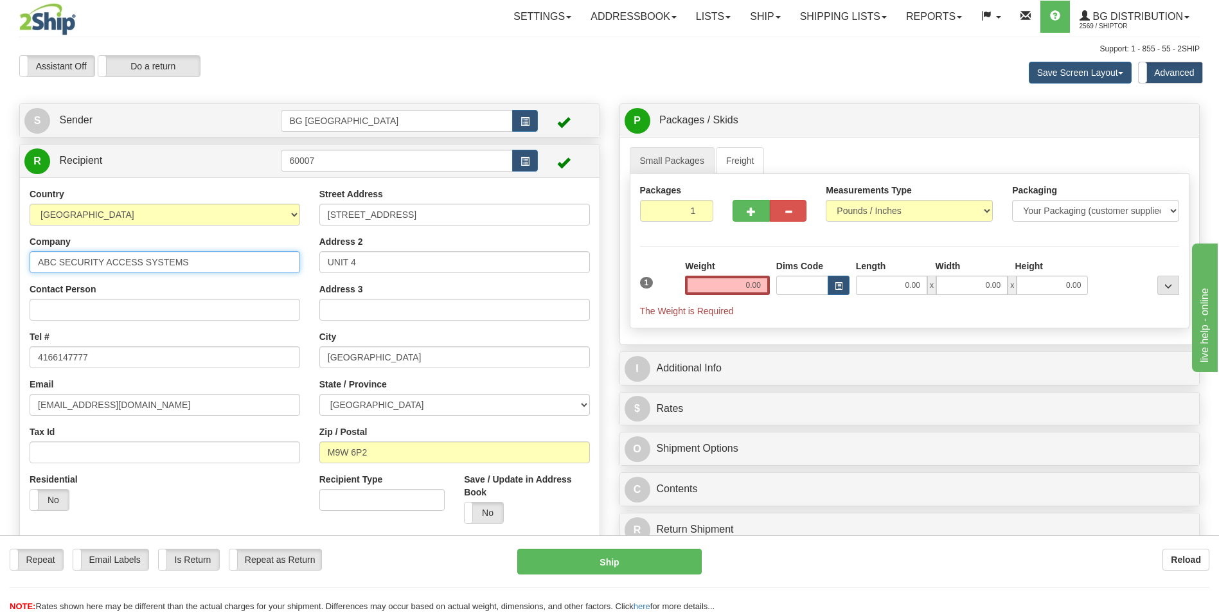
click at [122, 267] on input "ABC SECURITY ACCESS SYSTEMS" at bounding box center [165, 262] width 271 height 22
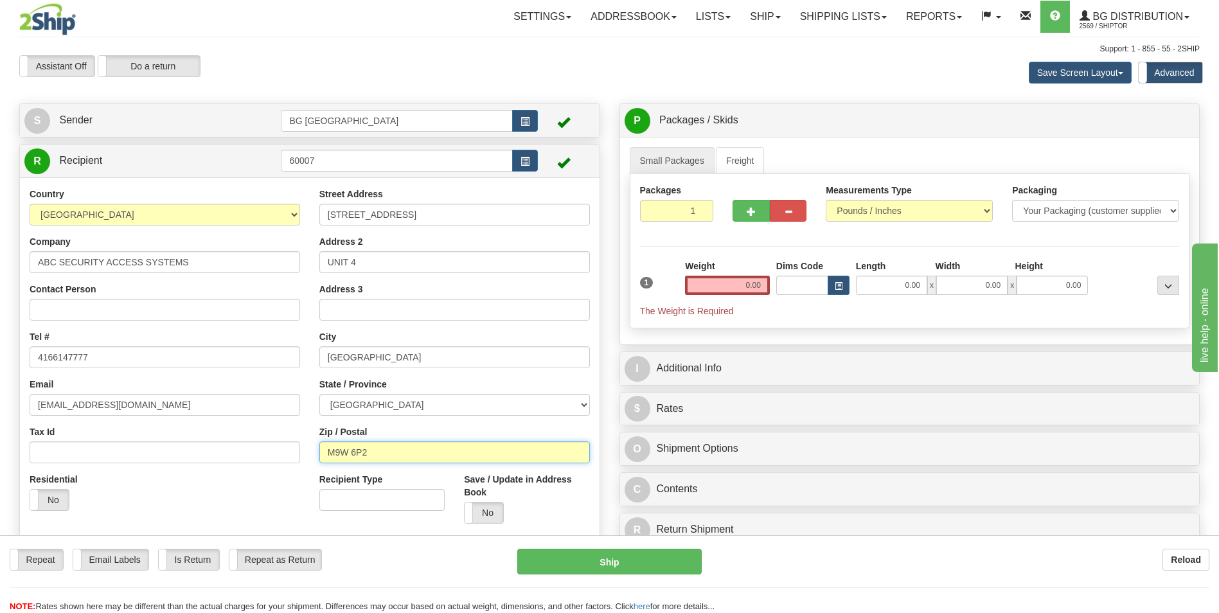
click at [368, 452] on input "M9W 6P2" at bounding box center [454, 452] width 271 height 22
click at [78, 364] on input "4166147777" at bounding box center [165, 357] width 271 height 22
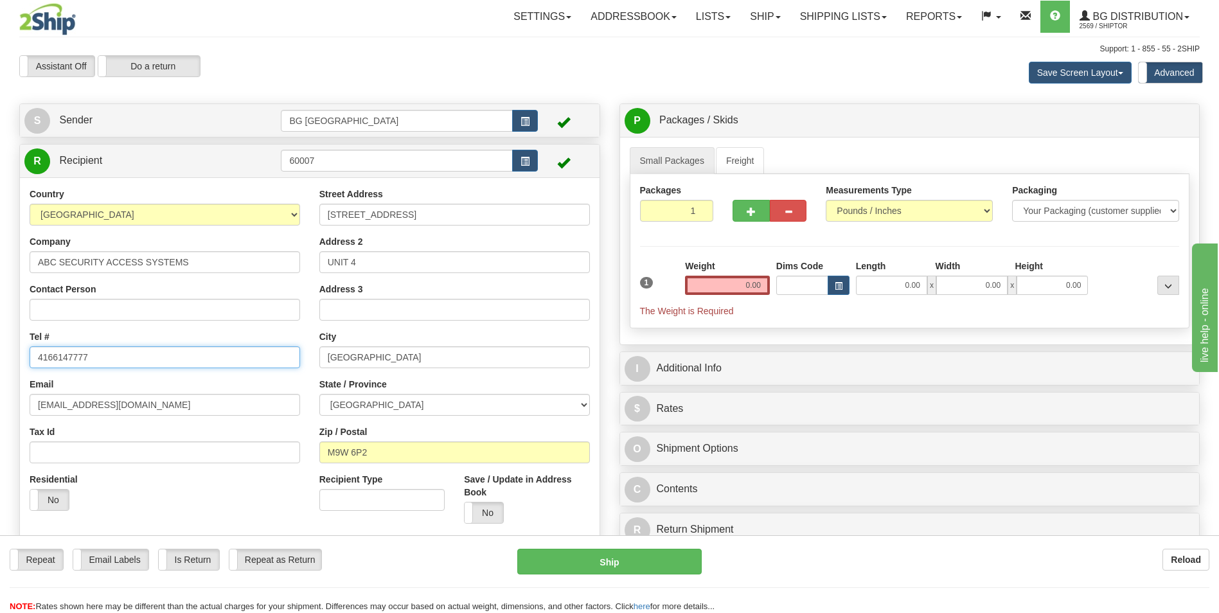
click at [78, 364] on input "4166147777" at bounding box center [165, 357] width 271 height 22
